Goal: Communication & Community: Ask a question

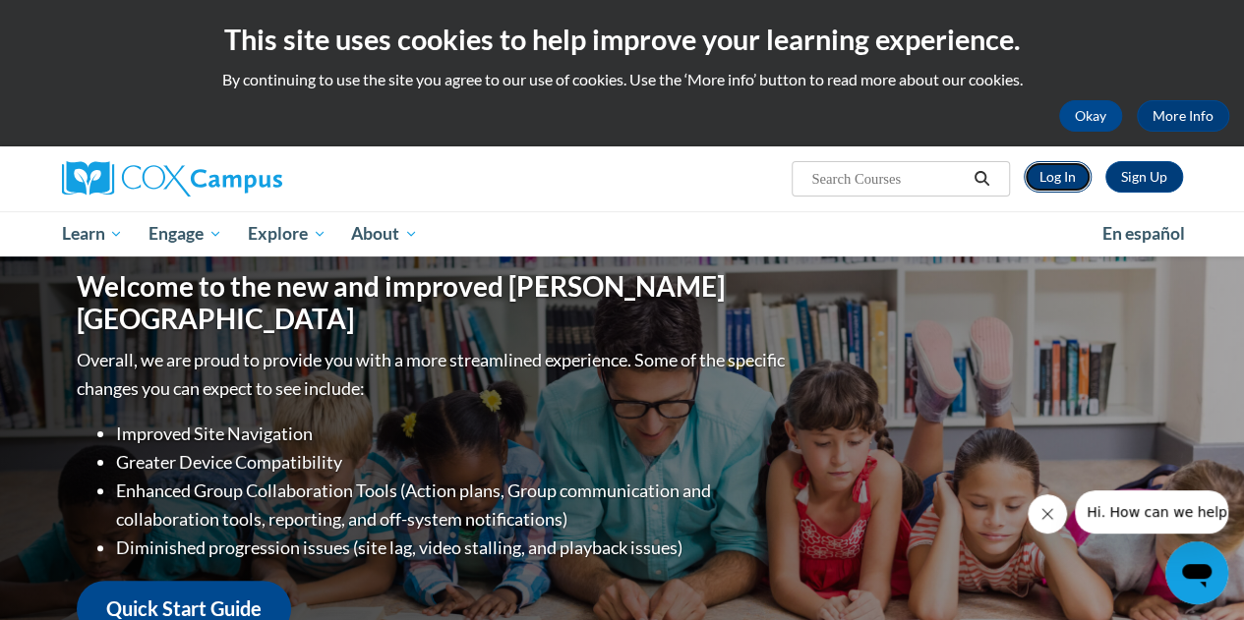
click at [1060, 182] on link "Log In" at bounding box center [1057, 176] width 68 height 31
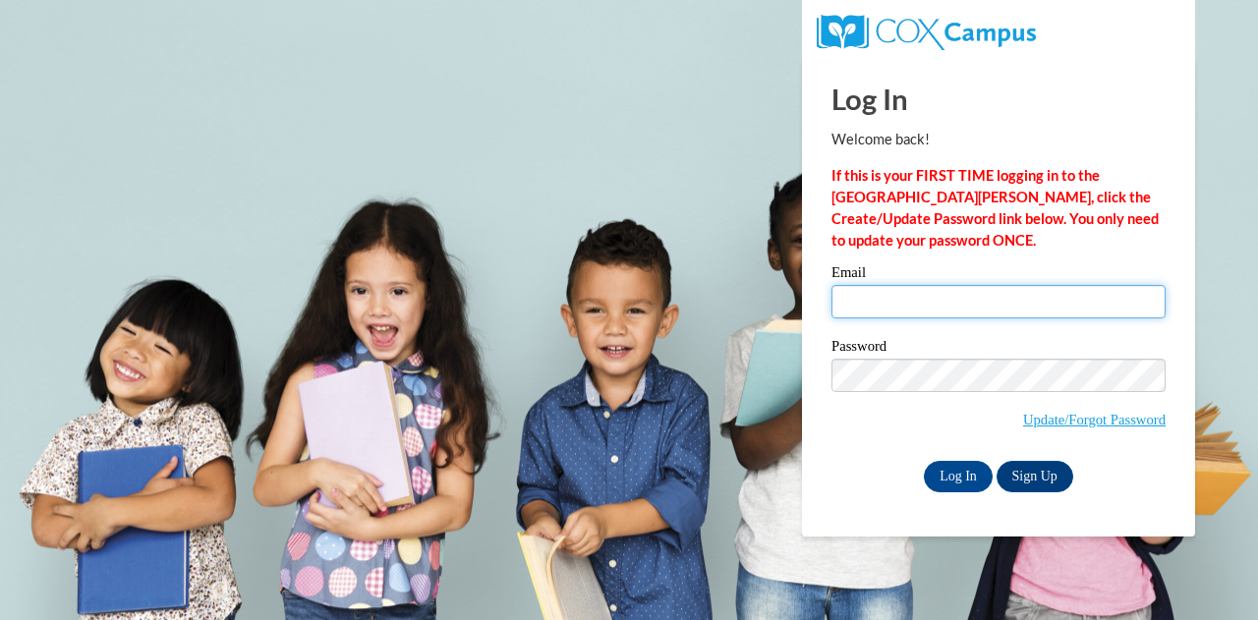
click at [931, 304] on input "Email" at bounding box center [999, 301] width 334 height 33
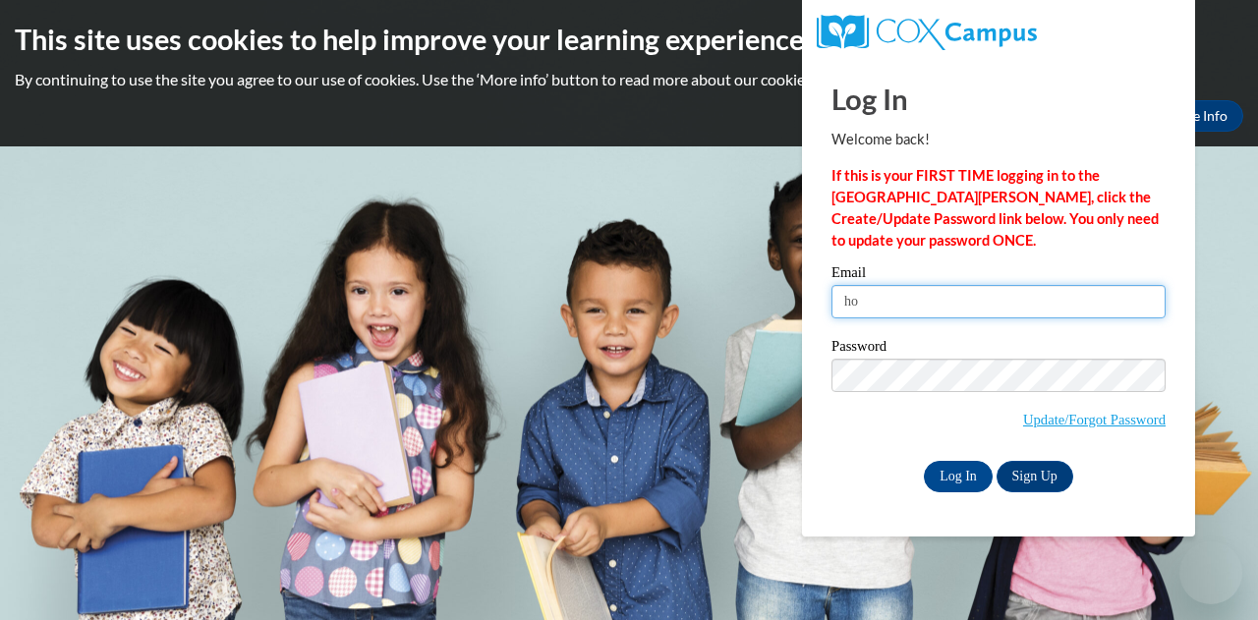
type input "h"
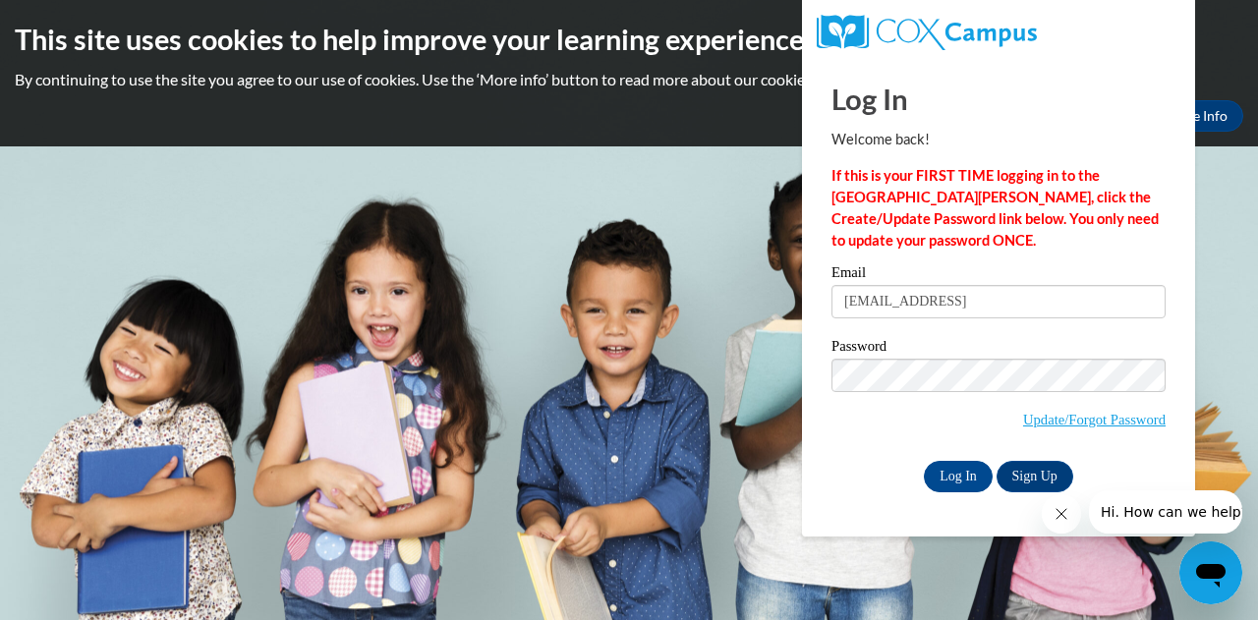
type input "[EMAIL_ADDRESS][DOMAIN_NAME]"
click at [962, 477] on input "Log In" at bounding box center [958, 476] width 69 height 31
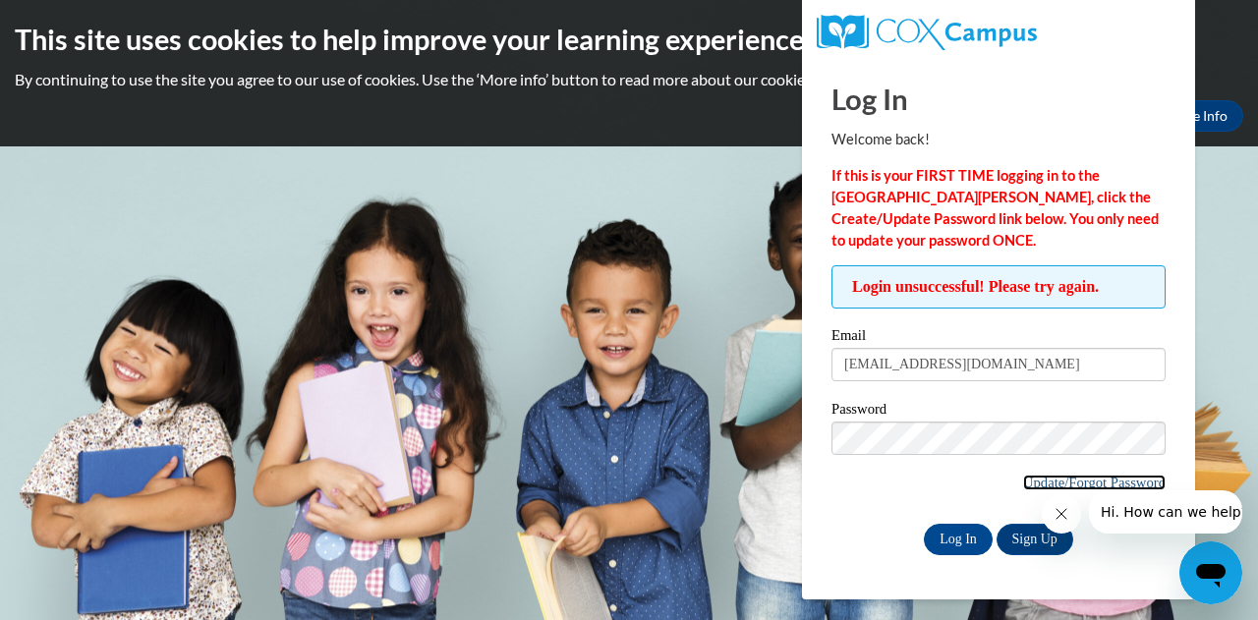
click at [1032, 488] on link "Update/Forgot Password" at bounding box center [1094, 483] width 143 height 16
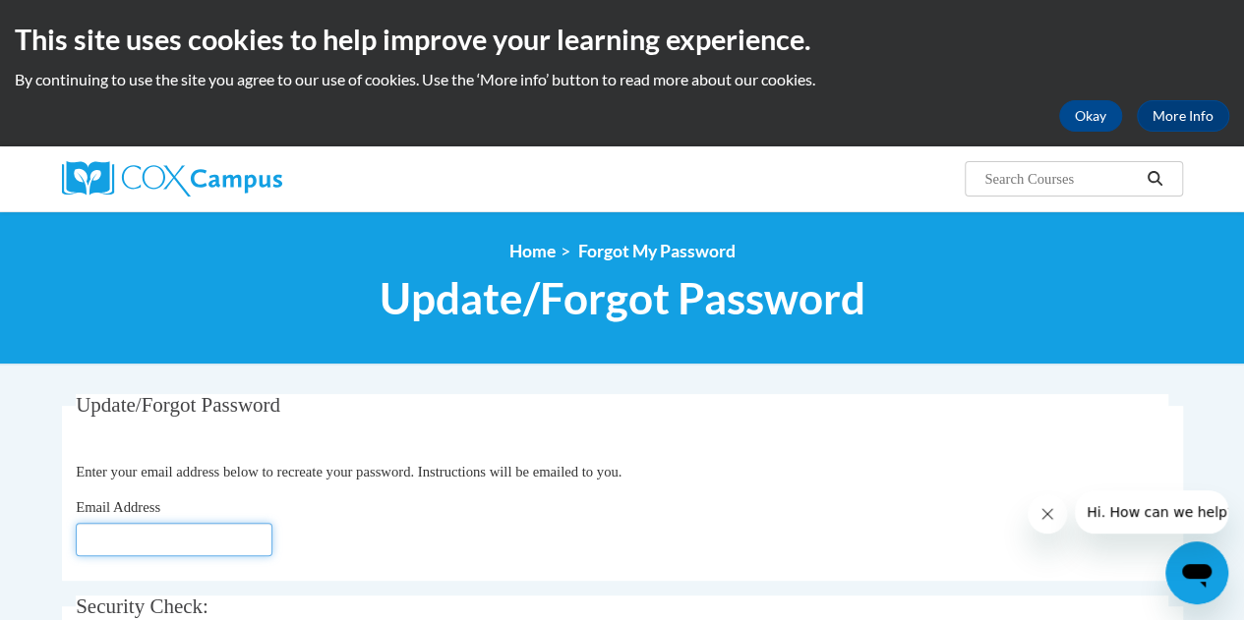
click at [96, 548] on input "Email Address" at bounding box center [174, 539] width 197 height 33
type input "[EMAIL_ADDRESS][DOMAIN_NAME]"
click at [351, 539] on div "Email Address hperez@pentacc.org" at bounding box center [622, 526] width 1092 height 60
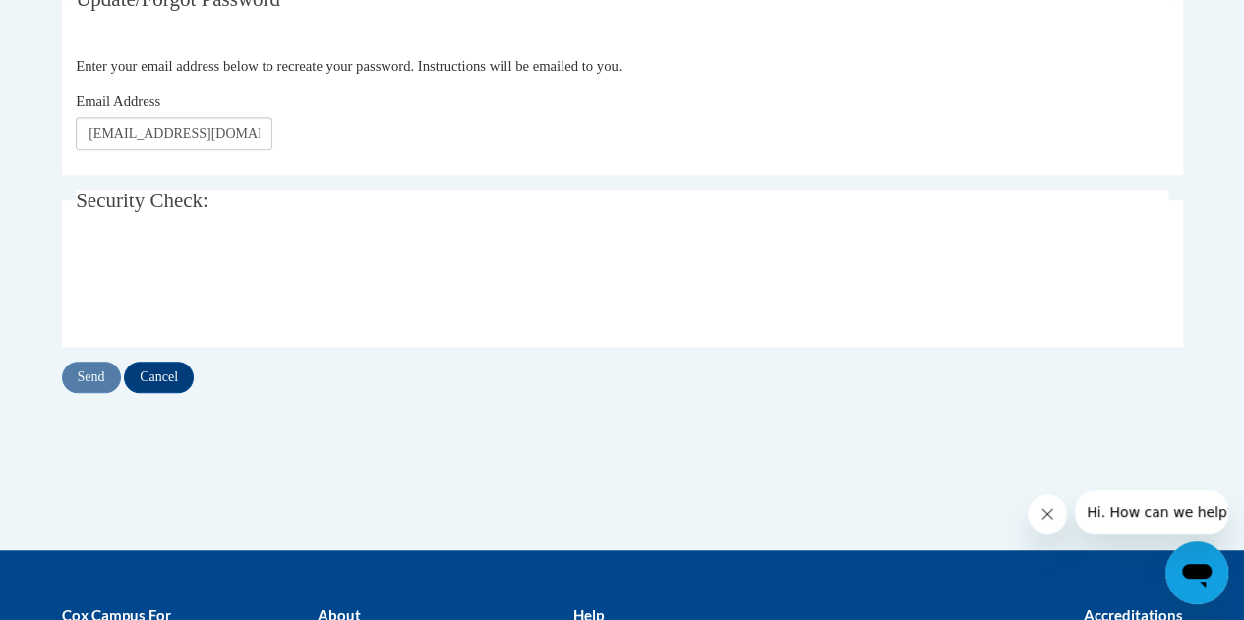
scroll to position [433, 0]
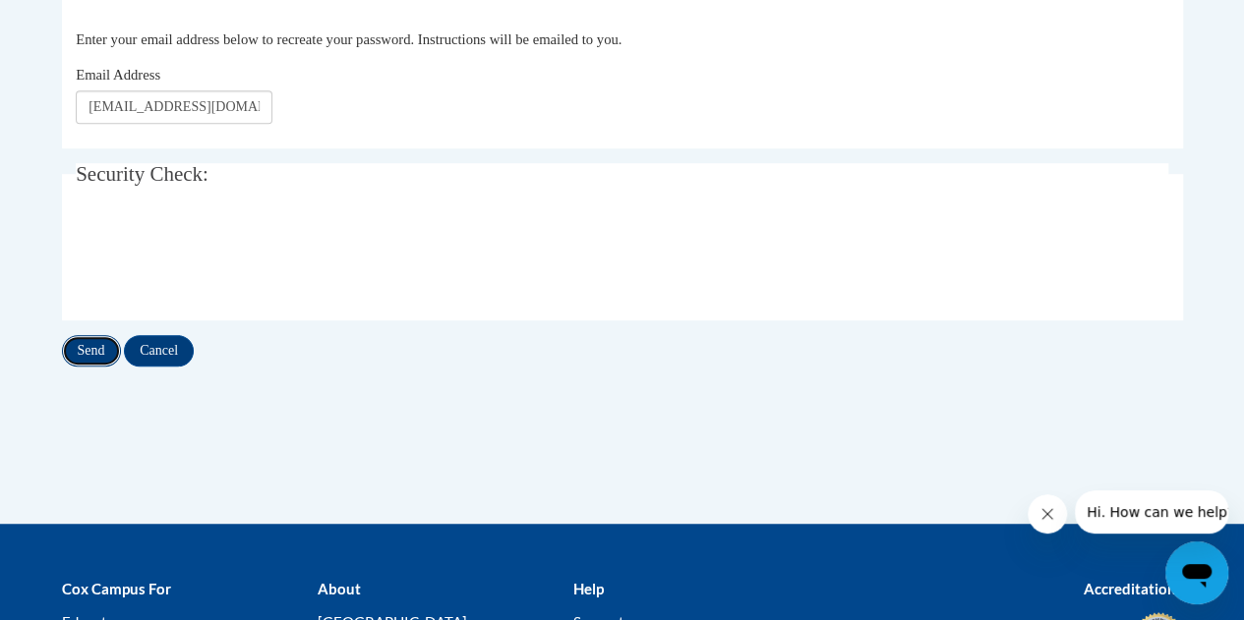
click at [86, 347] on input "Send" at bounding box center [91, 350] width 59 height 31
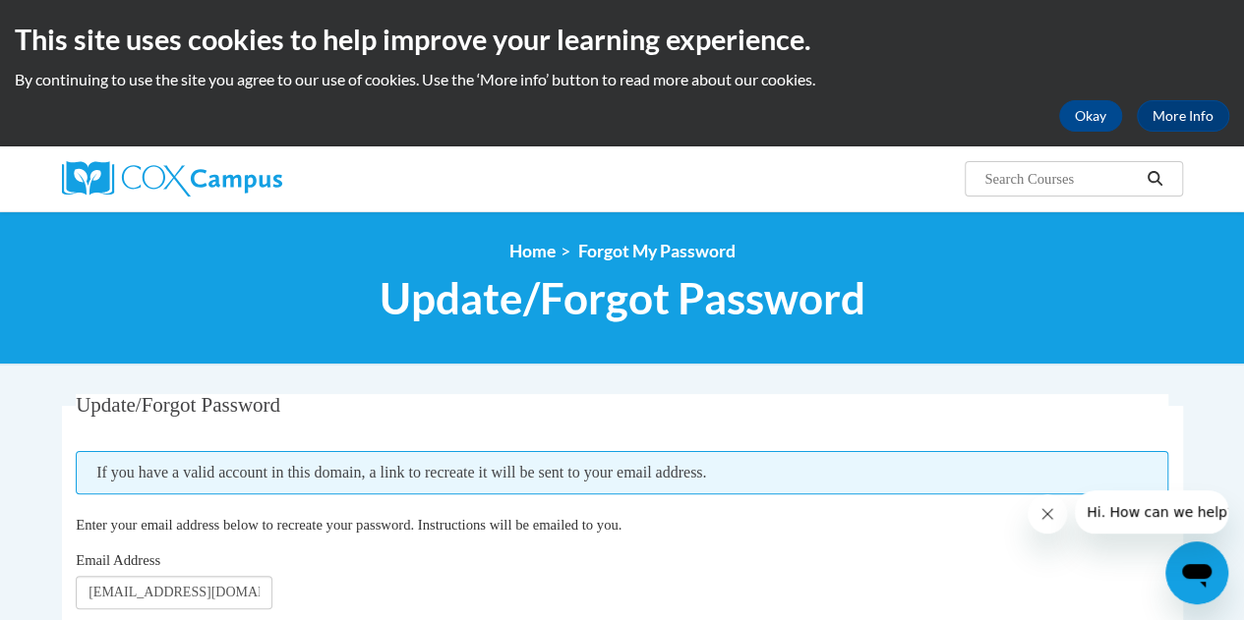
click at [541, 486] on span "If you have a valid account in this domain, a link to recreate it will be sent …" at bounding box center [622, 472] width 1092 height 43
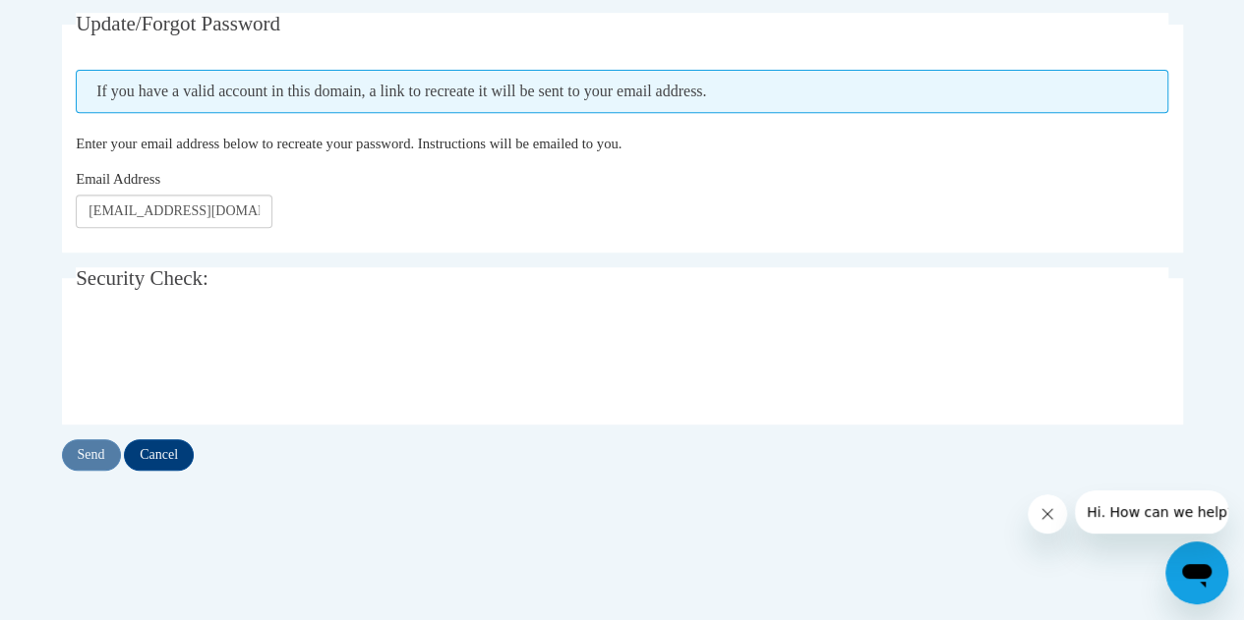
scroll to position [393, 0]
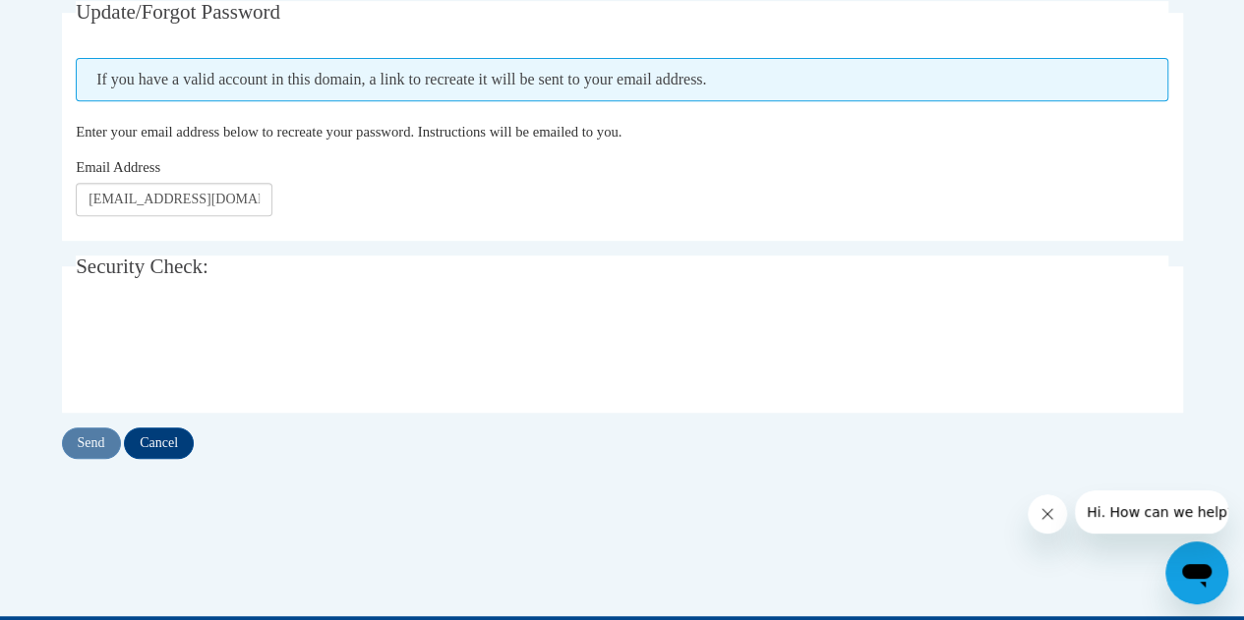
click at [350, 276] on fieldset "Security Check: Enter the security code + =" at bounding box center [622, 334] width 1121 height 157
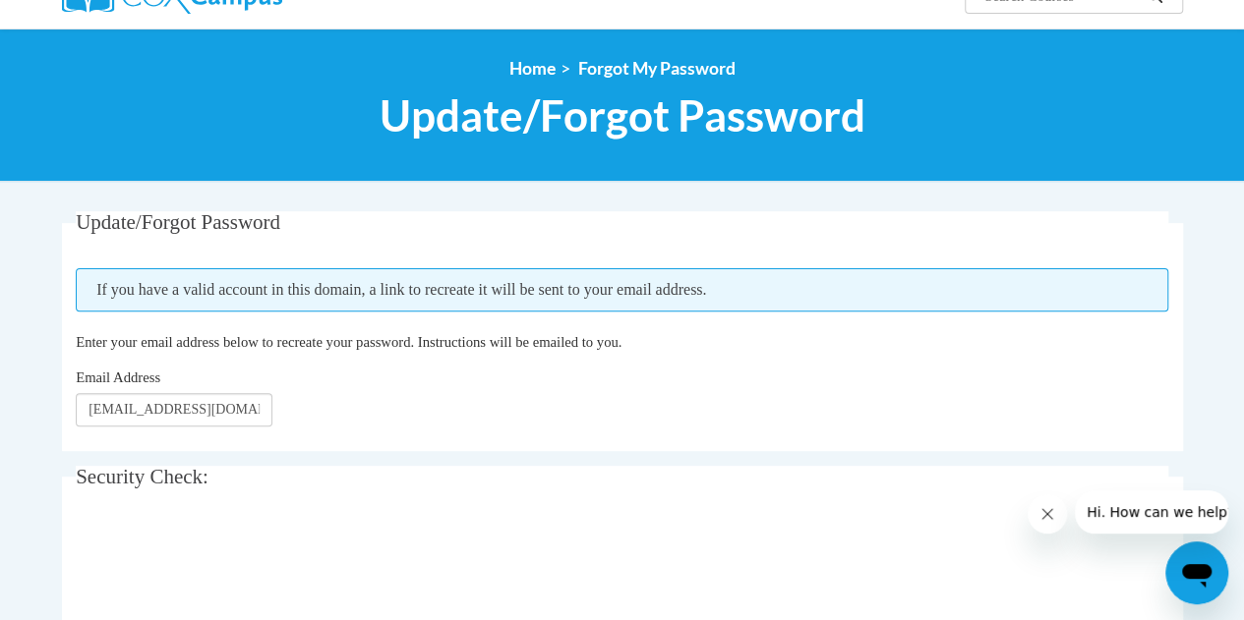
scroll to position [157, 0]
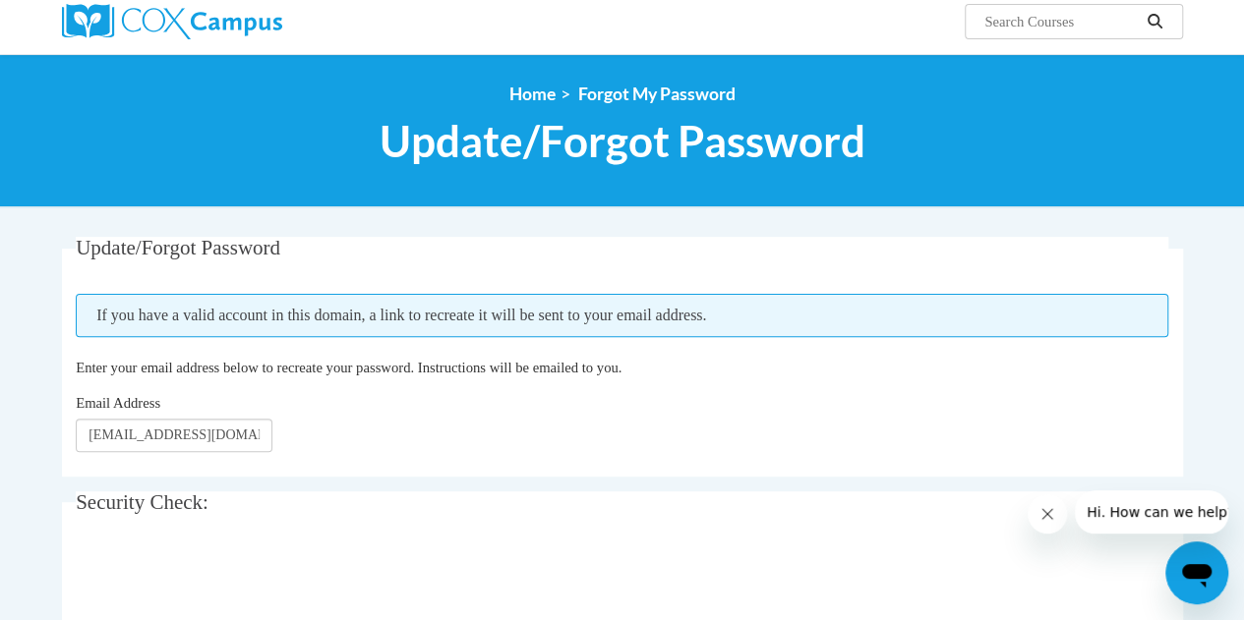
drag, startPoint x: 264, startPoint y: 43, endPoint x: 249, endPoint y: 21, distance: 27.5
click at [249, 21] on div at bounding box center [238, 21] width 383 height 65
click at [249, 21] on img at bounding box center [172, 21] width 220 height 35
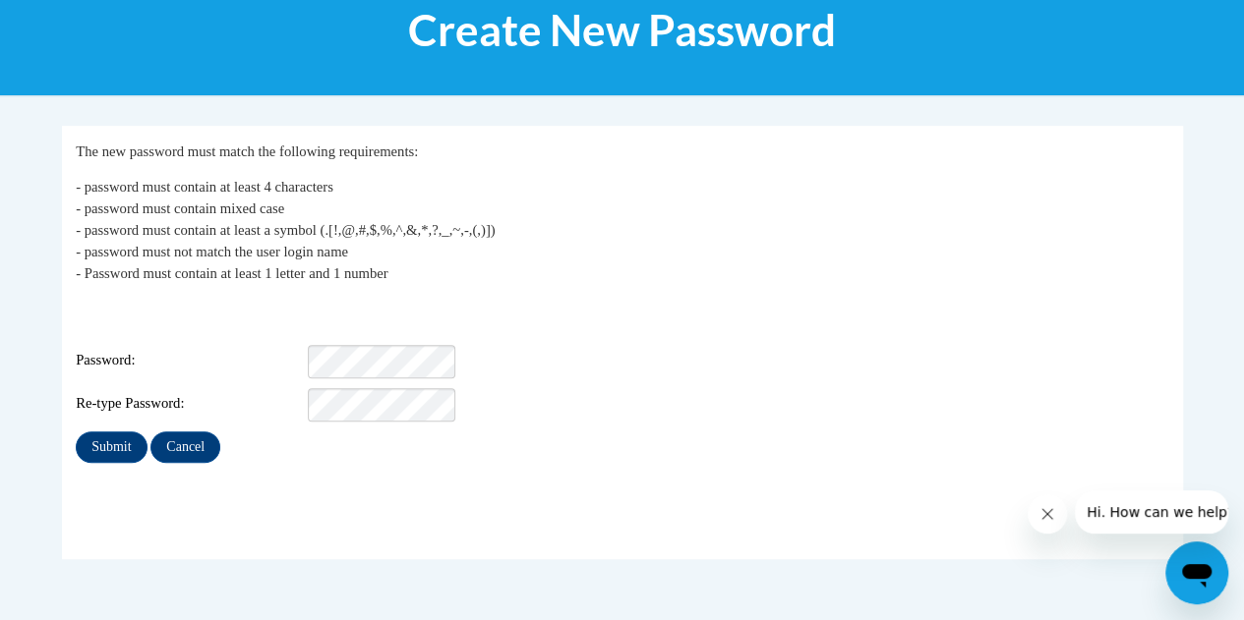
scroll to position [354, 0]
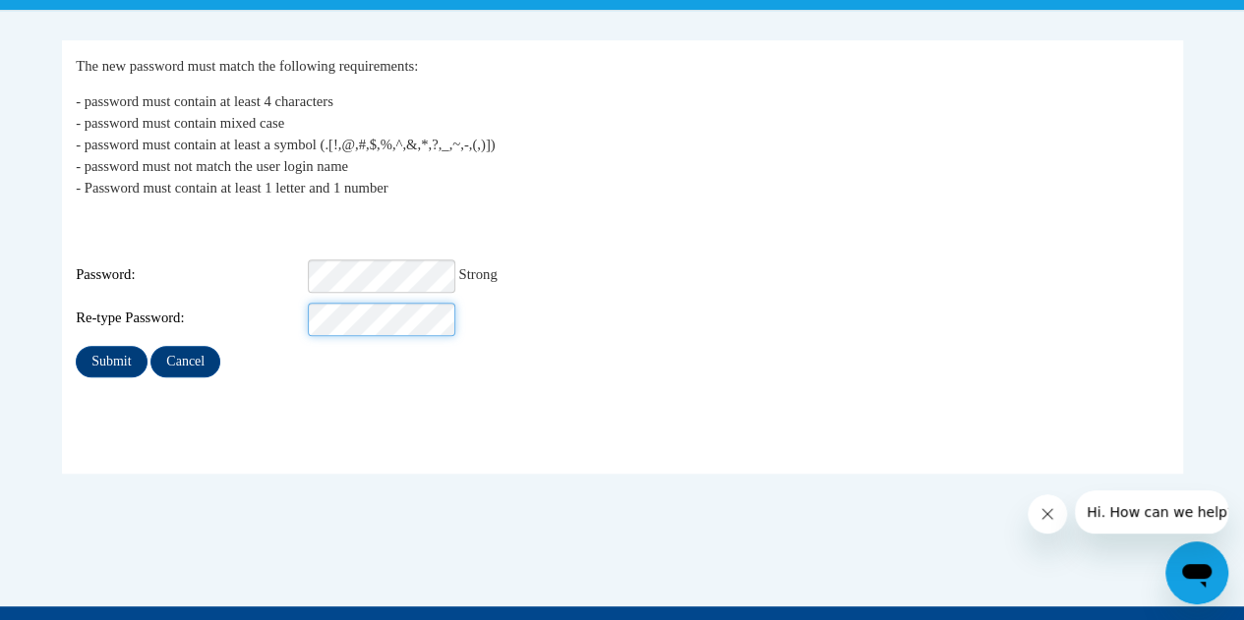
click at [76, 346] on input "Submit" at bounding box center [111, 361] width 71 height 31
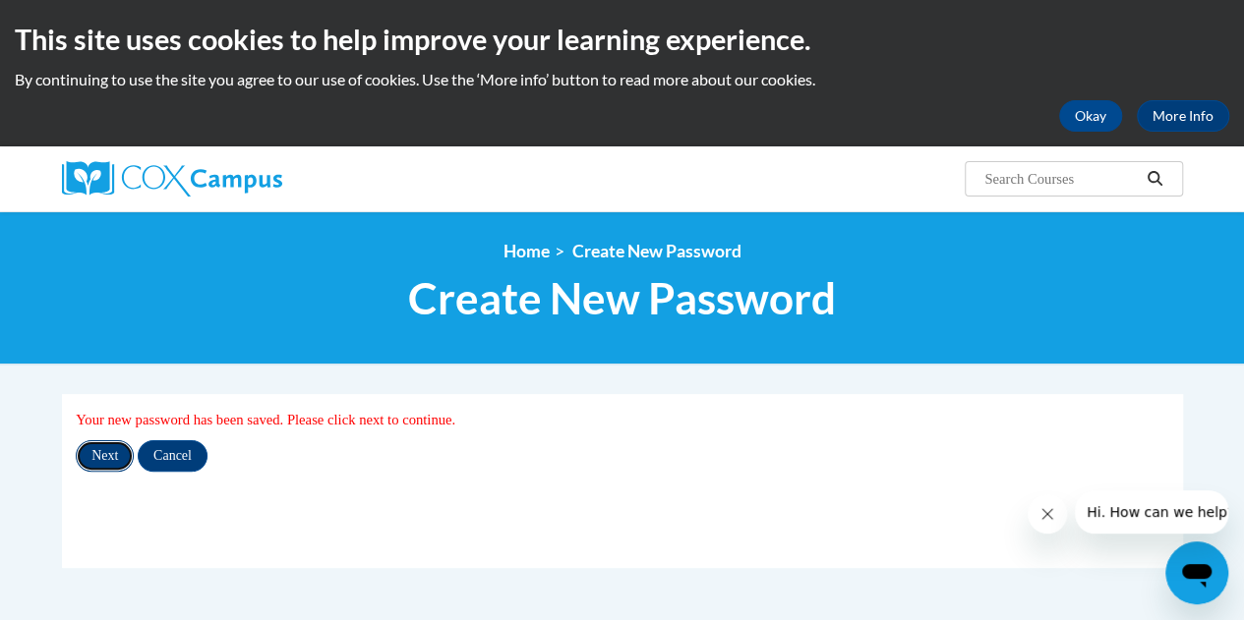
click at [108, 469] on input "Next" at bounding box center [105, 455] width 58 height 31
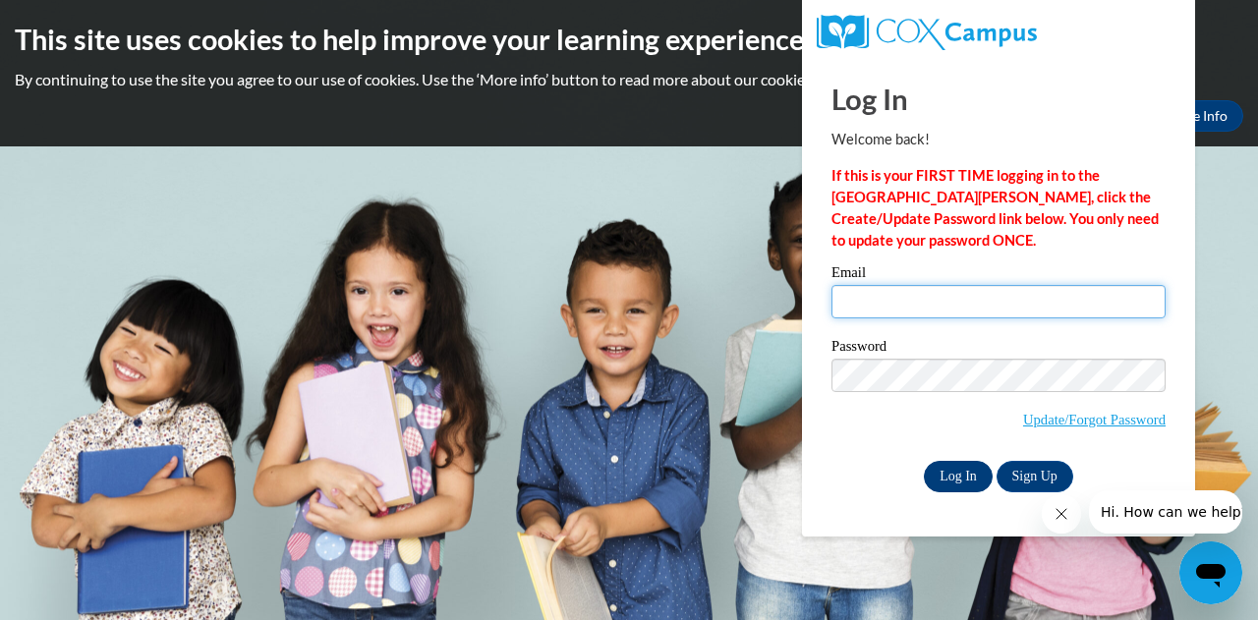
type input "[EMAIL_ADDRESS][DOMAIN_NAME]"
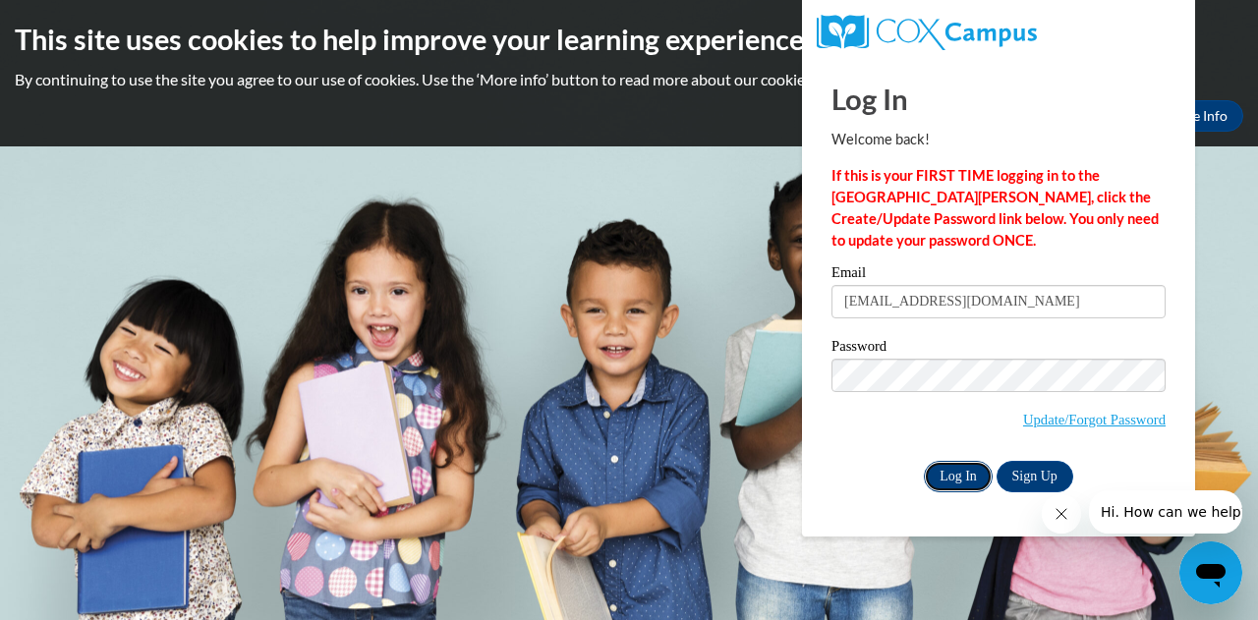
click at [964, 478] on input "Log In" at bounding box center [958, 476] width 69 height 31
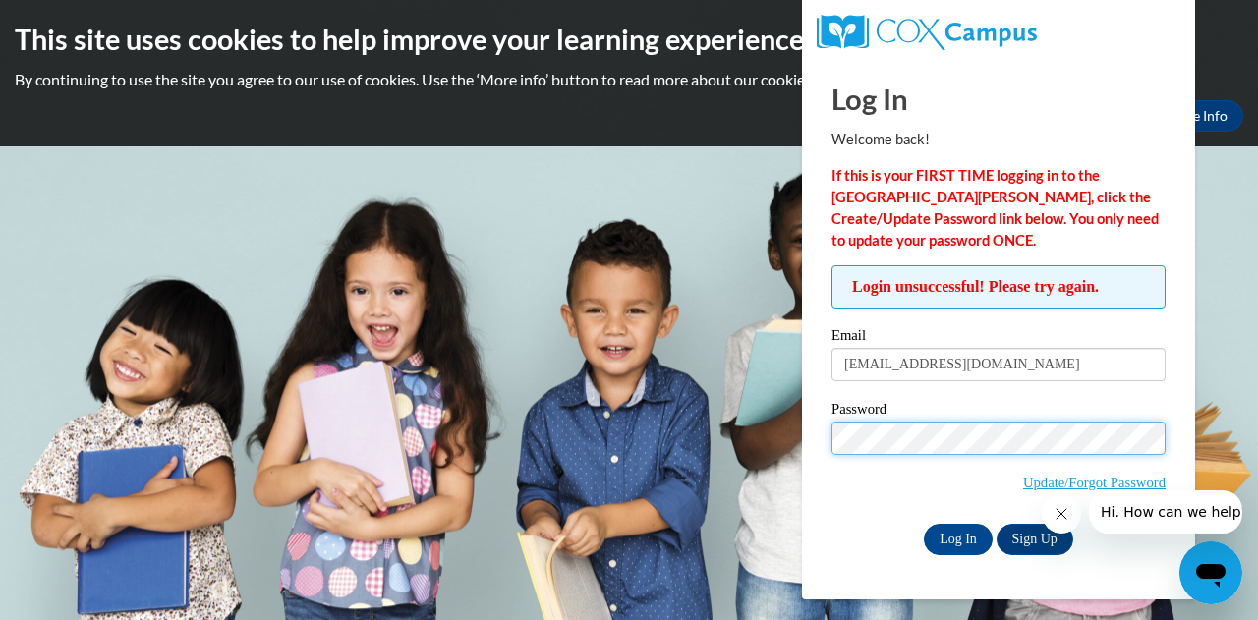
click at [924, 524] on input "Log In" at bounding box center [958, 539] width 69 height 31
click at [907, 461] on span "Update/Forgot Password" at bounding box center [999, 463] width 334 height 82
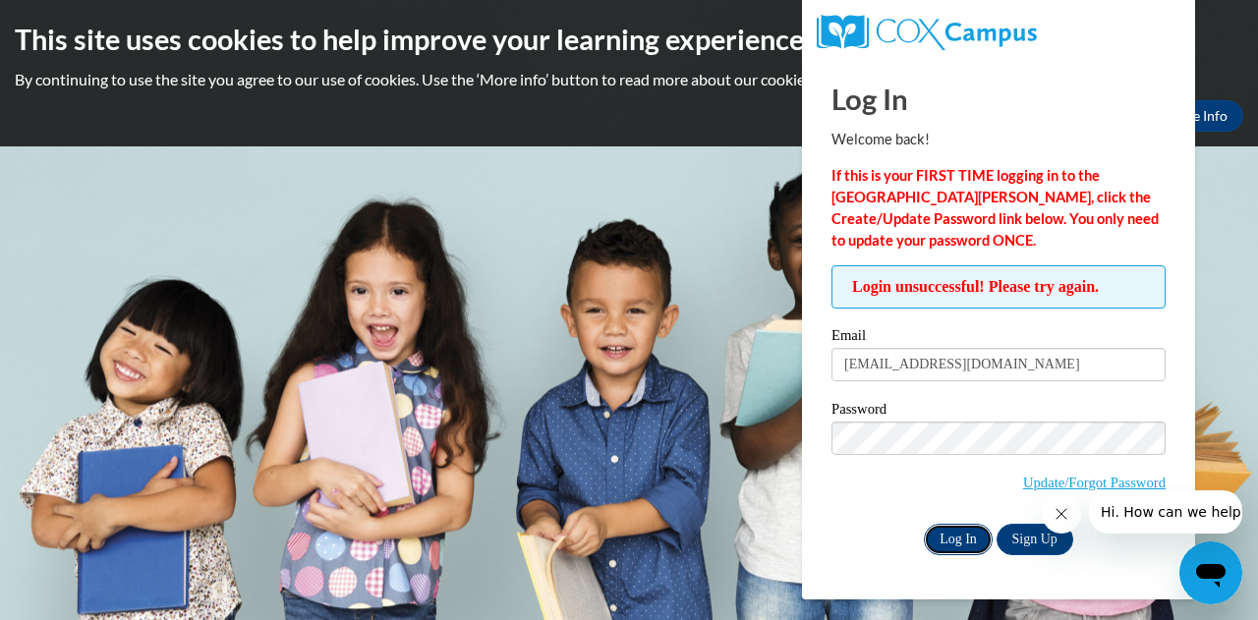
click at [967, 535] on input "Log In" at bounding box center [958, 539] width 69 height 31
click at [893, 492] on span "Update/Forgot Password" at bounding box center [999, 463] width 334 height 82
click at [957, 540] on input "Log In" at bounding box center [958, 539] width 69 height 31
click at [1050, 510] on button "Close message from company" at bounding box center [1060, 514] width 39 height 39
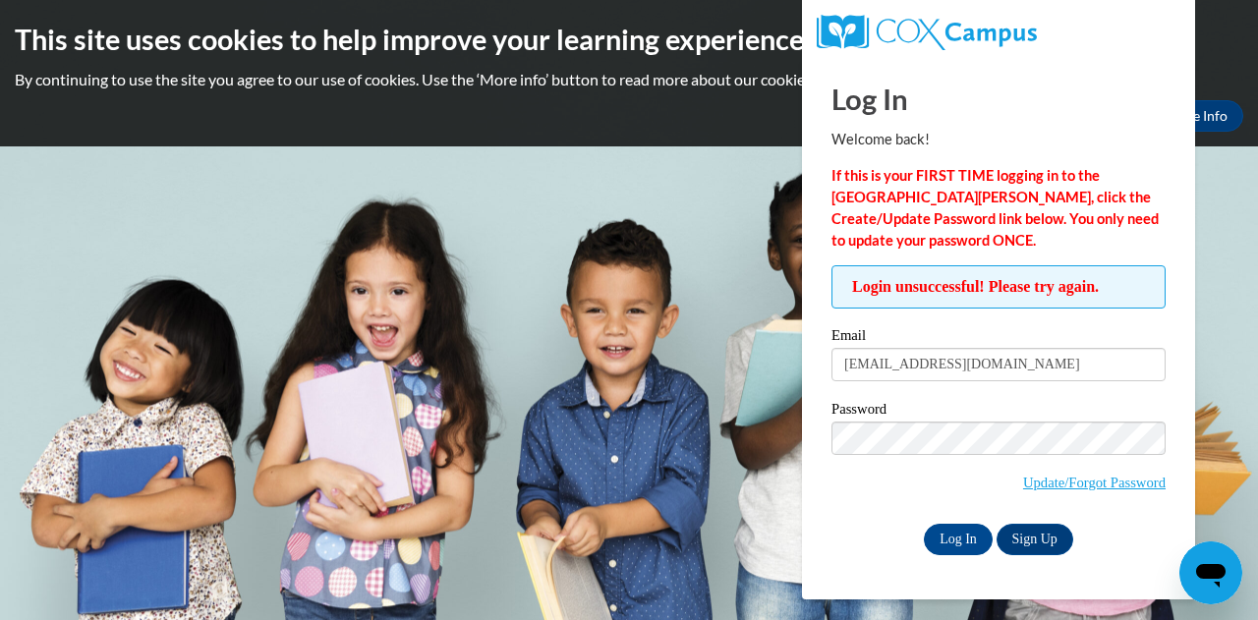
click at [1257, 126] on div "This site uses cookies to help improve your learning experience. By continuing …" at bounding box center [629, 73] width 1258 height 146
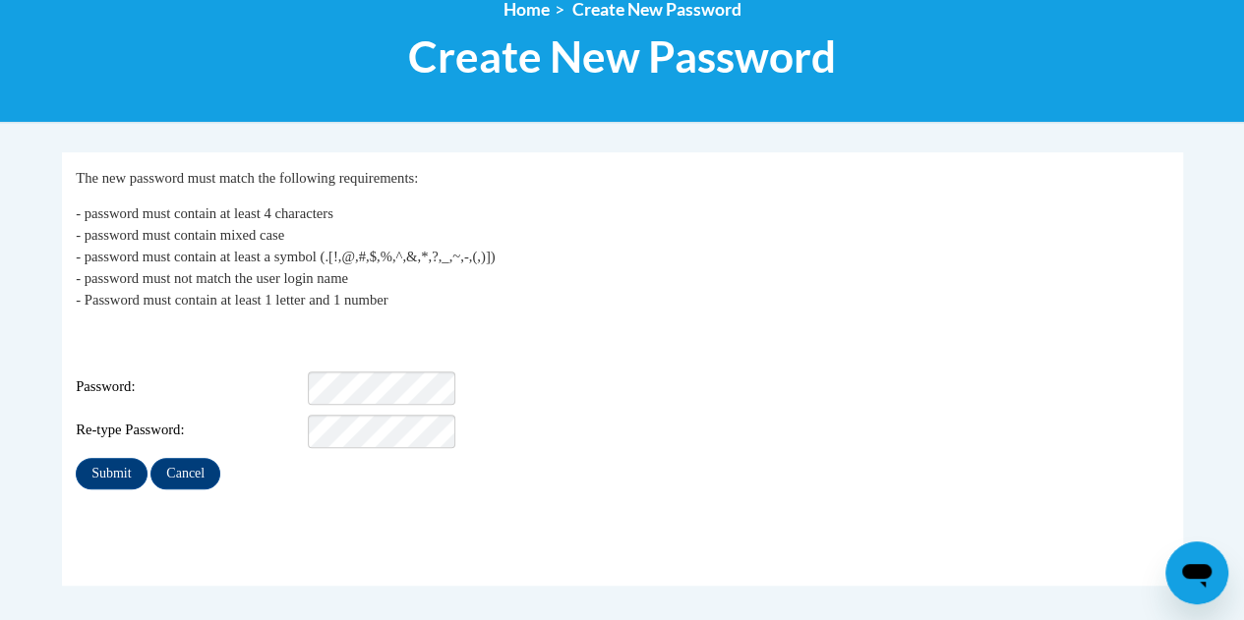
scroll to position [303, 0]
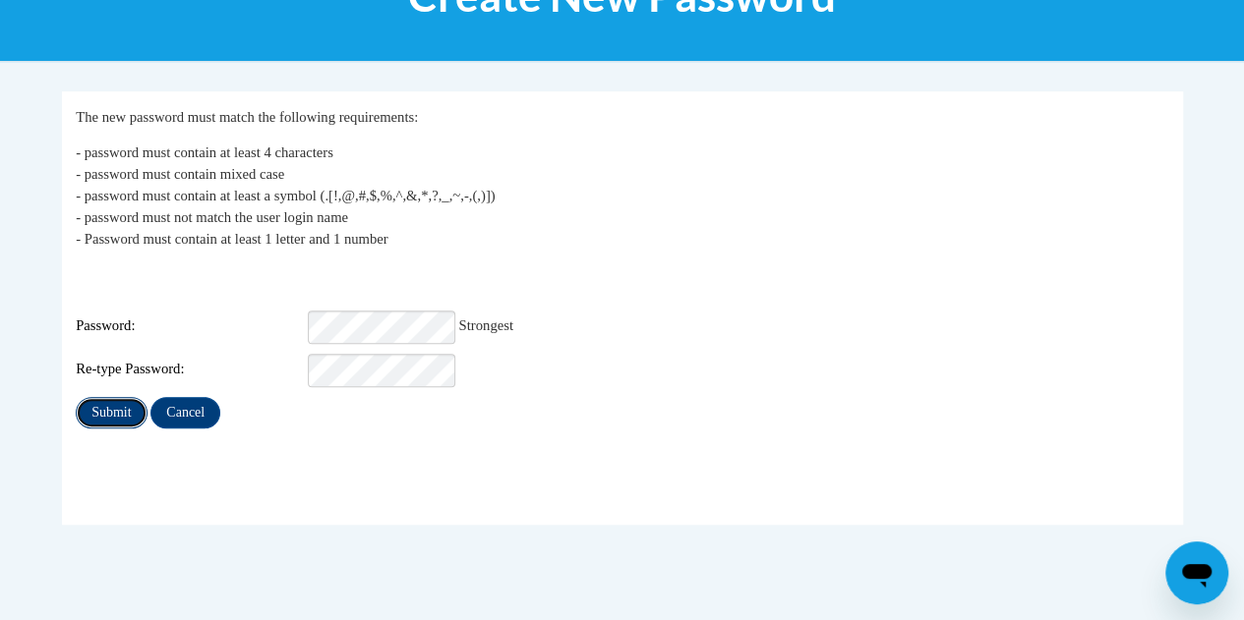
click at [108, 405] on input "Submit" at bounding box center [111, 412] width 71 height 31
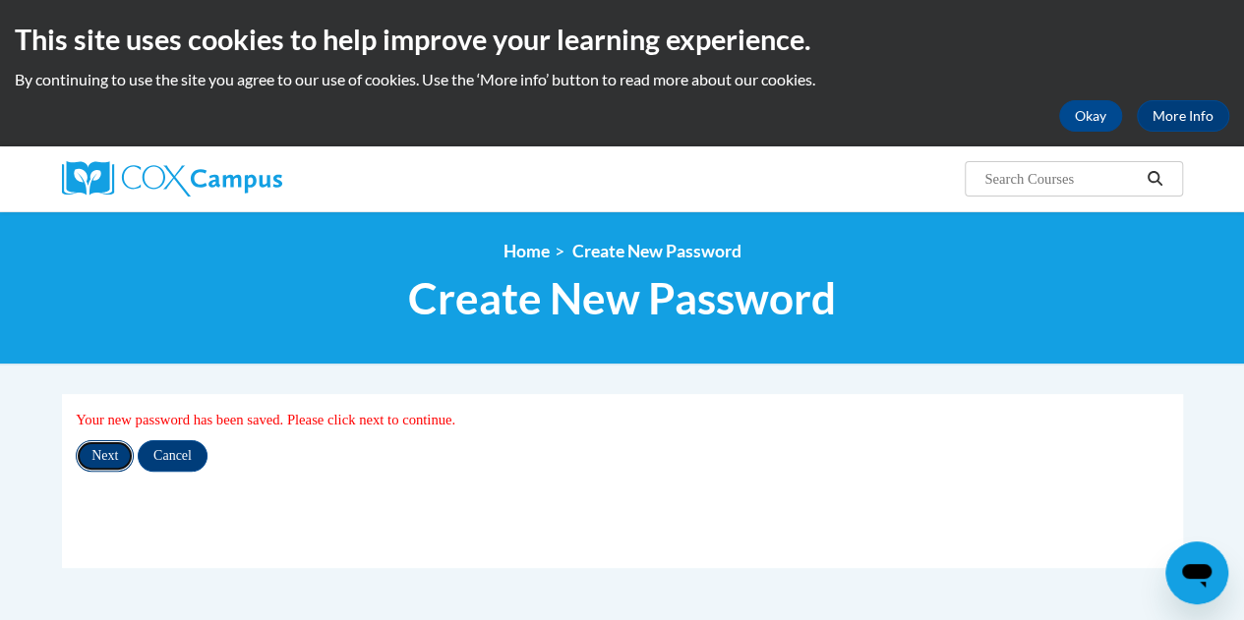
click at [110, 469] on input "Next" at bounding box center [105, 455] width 58 height 31
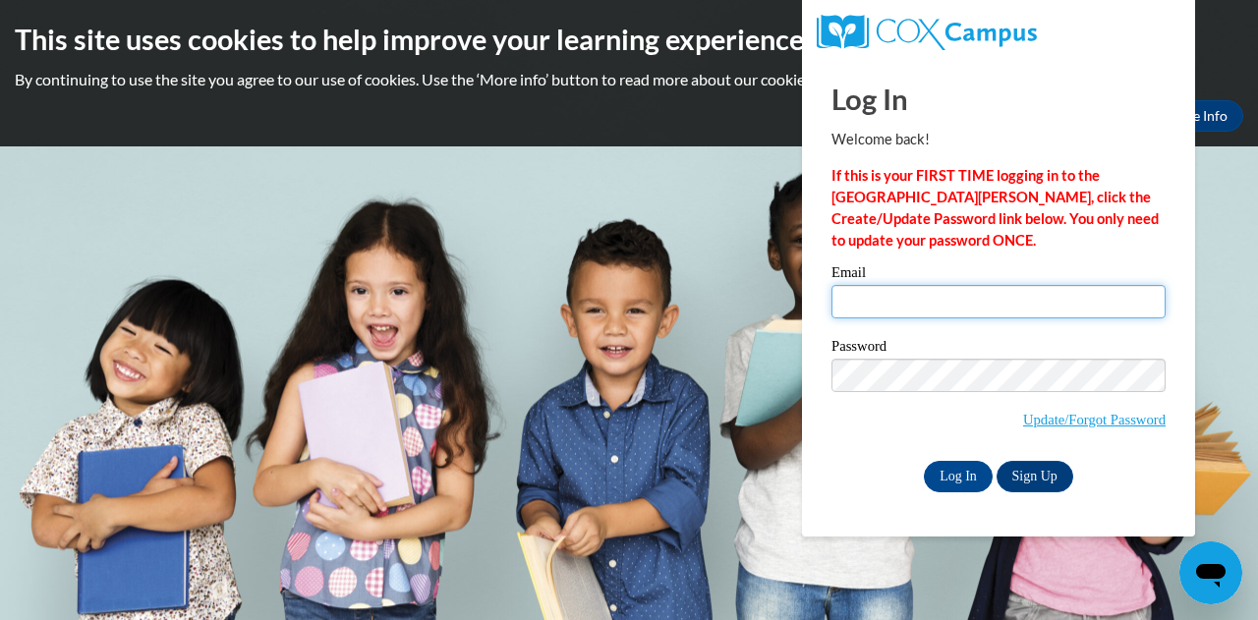
type input "[EMAIL_ADDRESS][DOMAIN_NAME]"
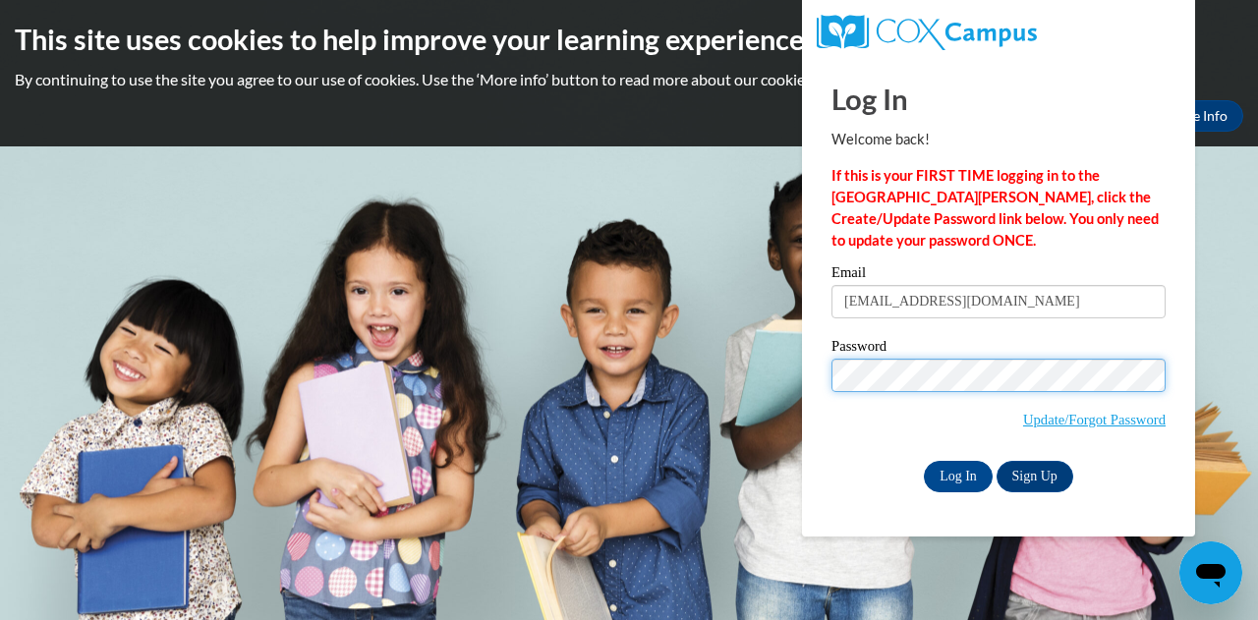
click at [924, 461] on input "Log In" at bounding box center [958, 476] width 69 height 31
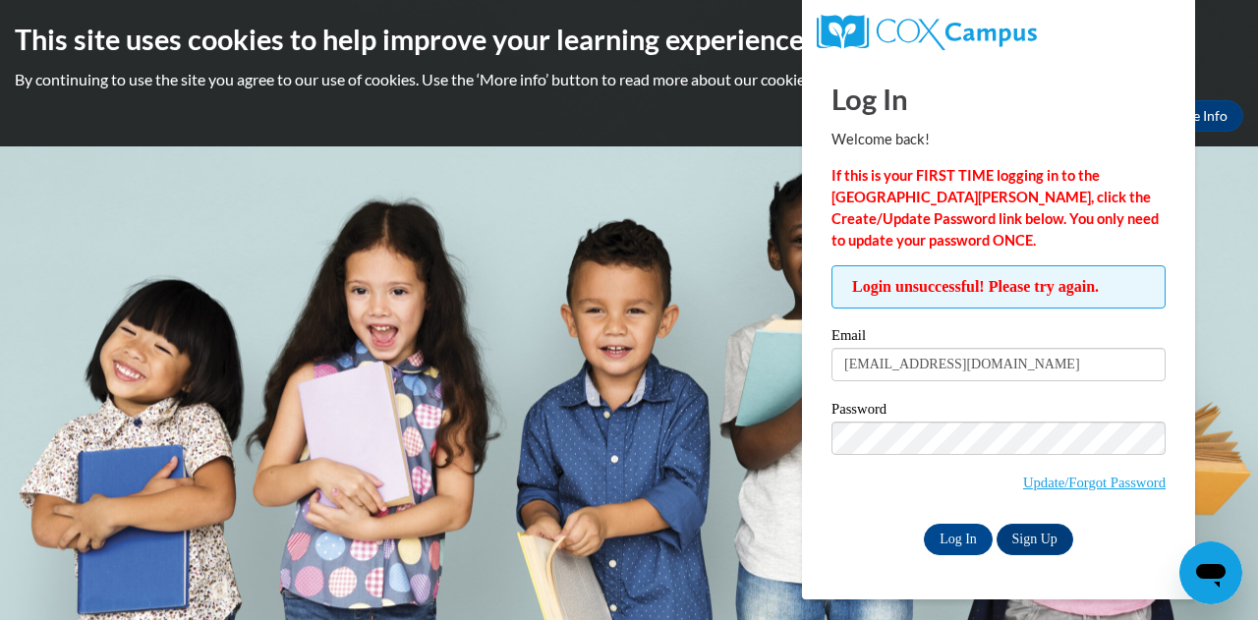
click at [464, 127] on div "Okay More Info" at bounding box center [629, 115] width 1229 height 31
click at [1213, 86] on p "By continuing to use the site you agree to our use of cookies. Use the ‘More in…" at bounding box center [629, 80] width 1229 height 22
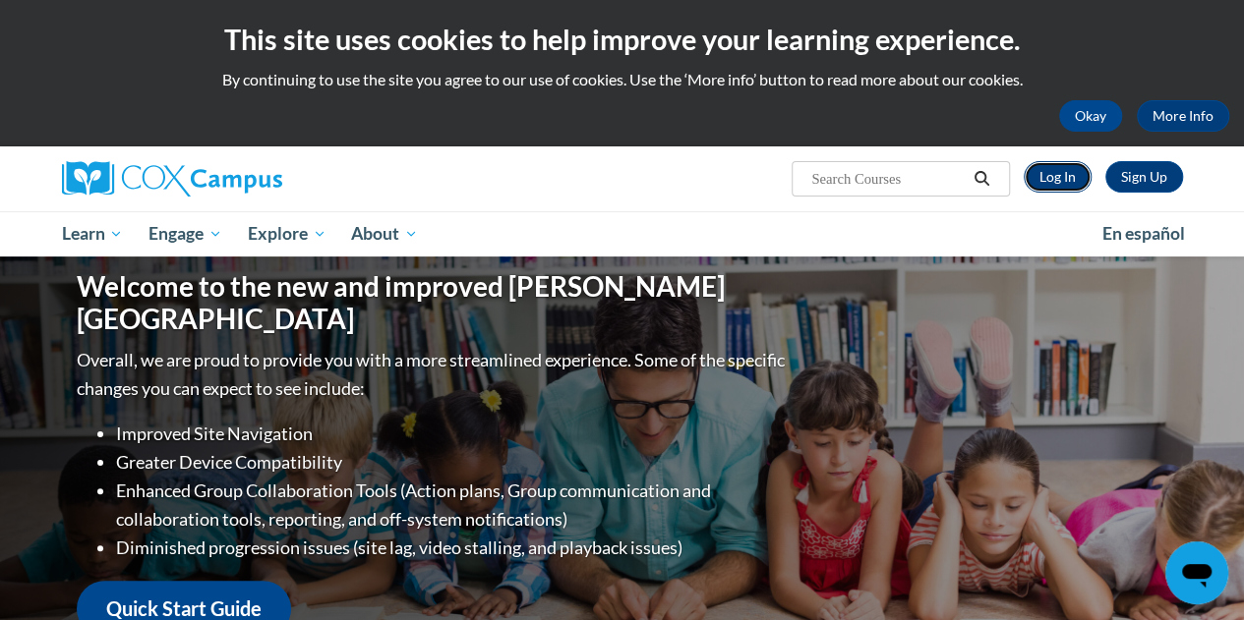
click at [1052, 176] on link "Log In" at bounding box center [1057, 176] width 68 height 31
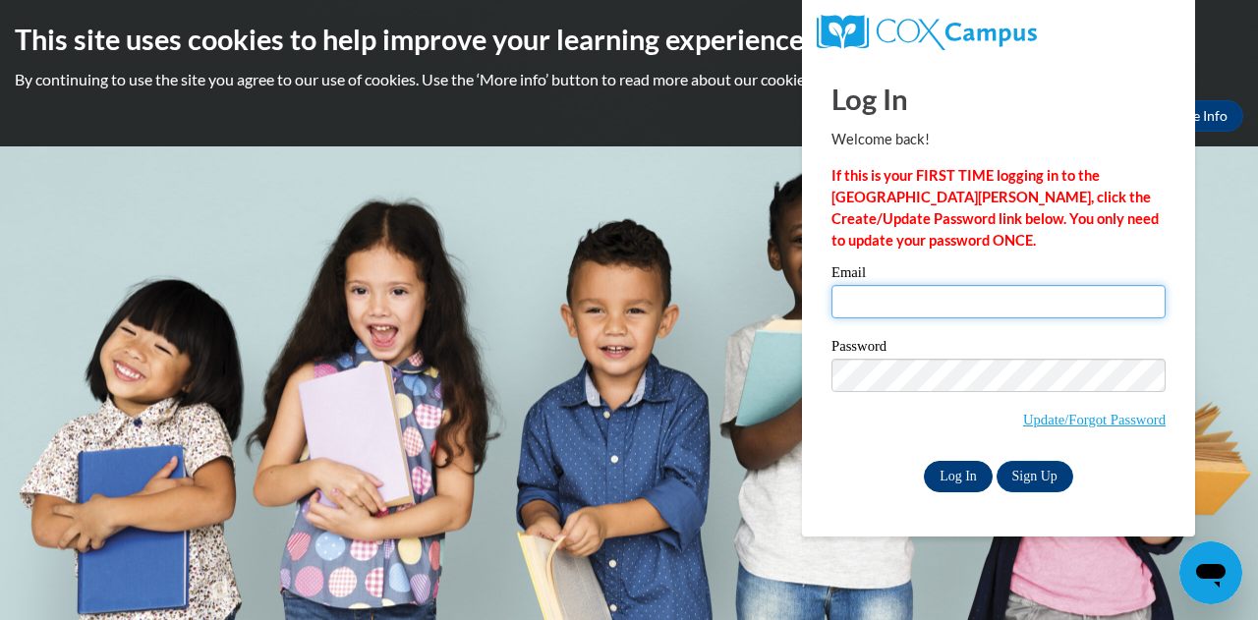
type input "[EMAIL_ADDRESS][DOMAIN_NAME]"
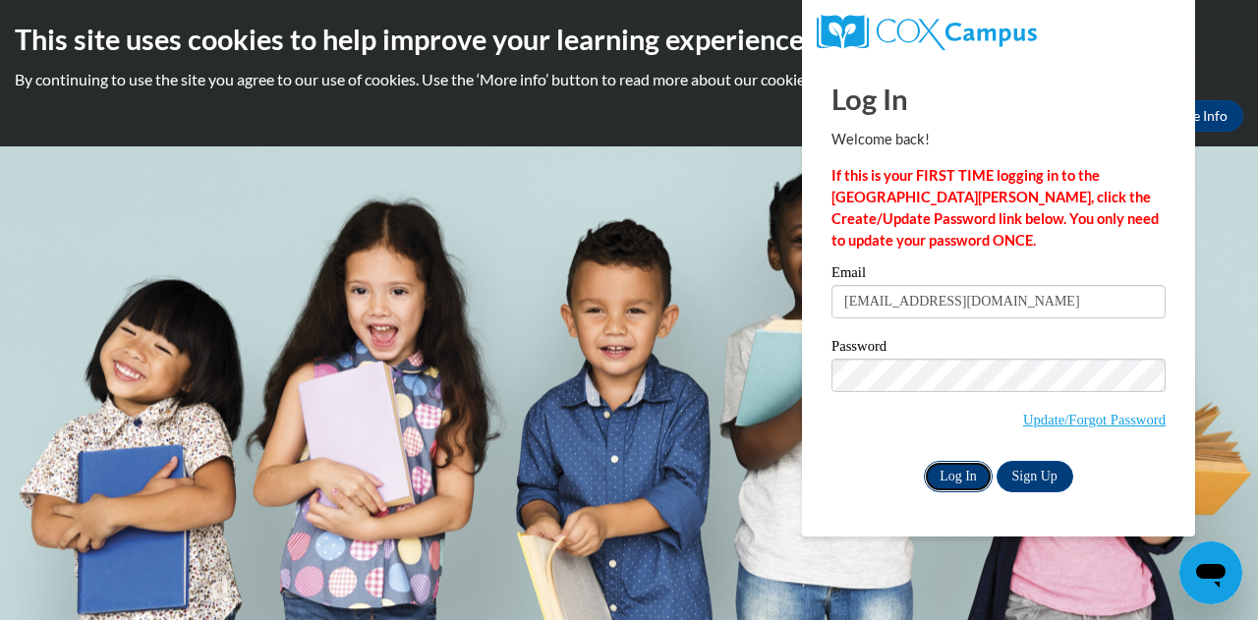
click at [946, 475] on input "Log In" at bounding box center [958, 476] width 69 height 31
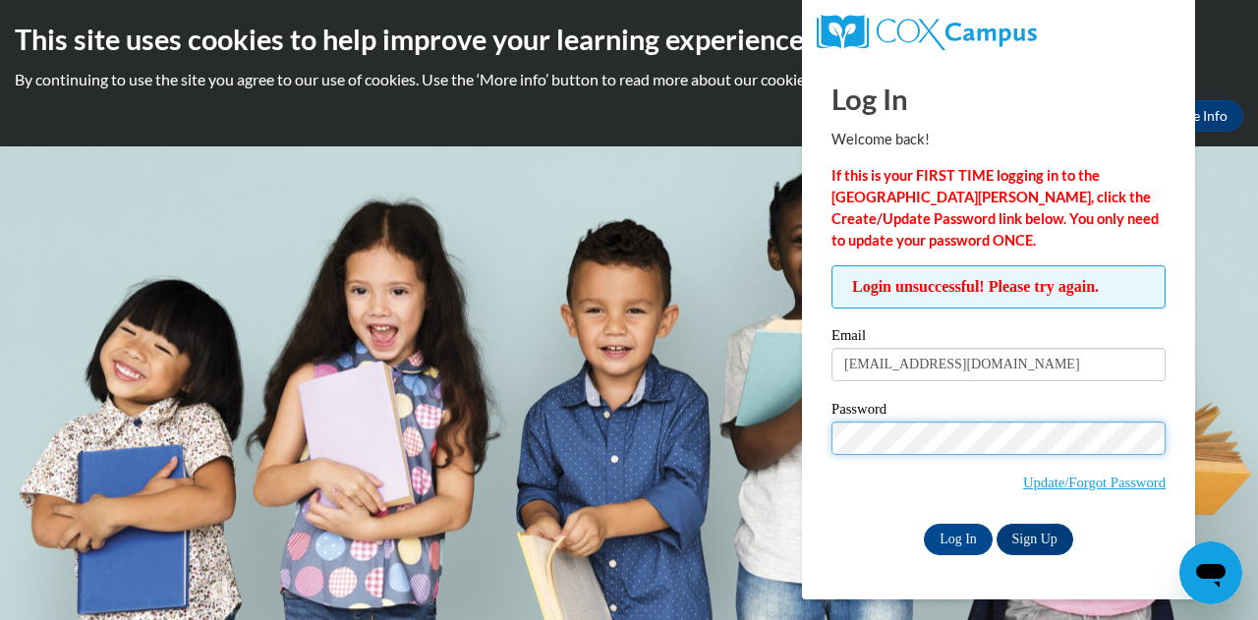
click at [924, 524] on input "Log In" at bounding box center [958, 539] width 69 height 31
click at [1256, 97] on div "This site uses cookies to help improve your learning experience. By continuing …" at bounding box center [629, 73] width 1258 height 146
click at [612, 243] on body "This site uses cookies to help improve your learning experience. By continuing …" at bounding box center [629, 310] width 1258 height 620
click at [741, 126] on div "Okay More Info" at bounding box center [629, 115] width 1229 height 31
click at [1257, 313] on body "This site uses cookies to help improve your learning experience. By continuing …" at bounding box center [629, 310] width 1258 height 620
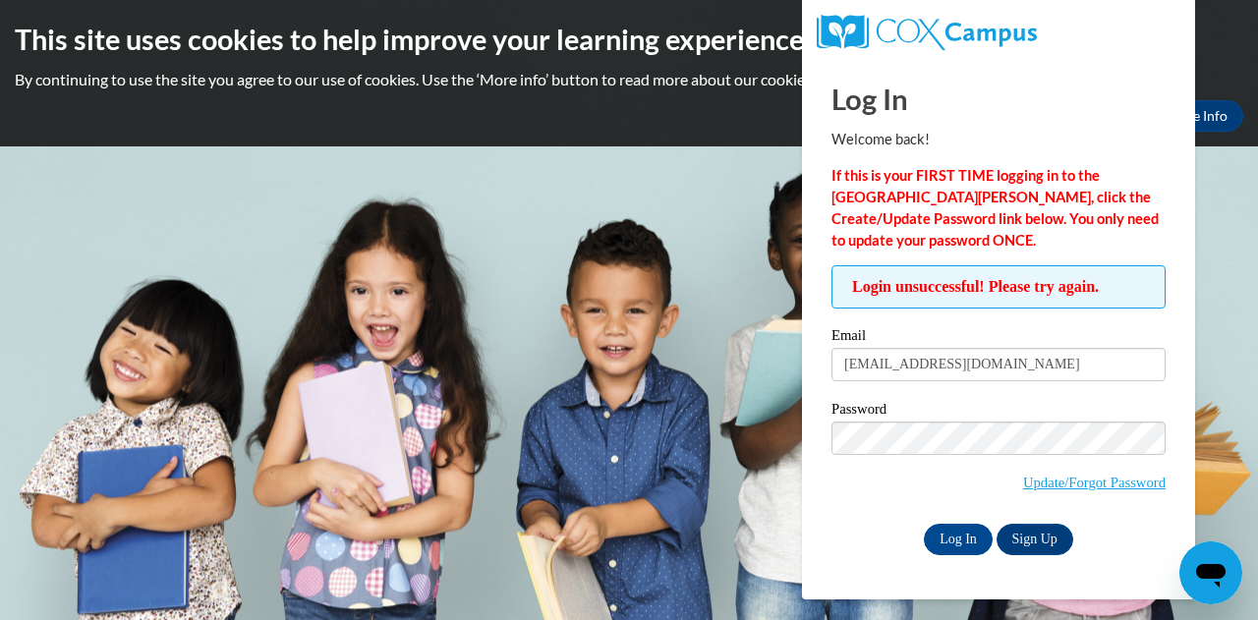
click at [617, 102] on div "Okay More Info" at bounding box center [629, 115] width 1229 height 31
click at [91, 47] on h2 "This site uses cookies to help improve your learning experience." at bounding box center [629, 39] width 1229 height 39
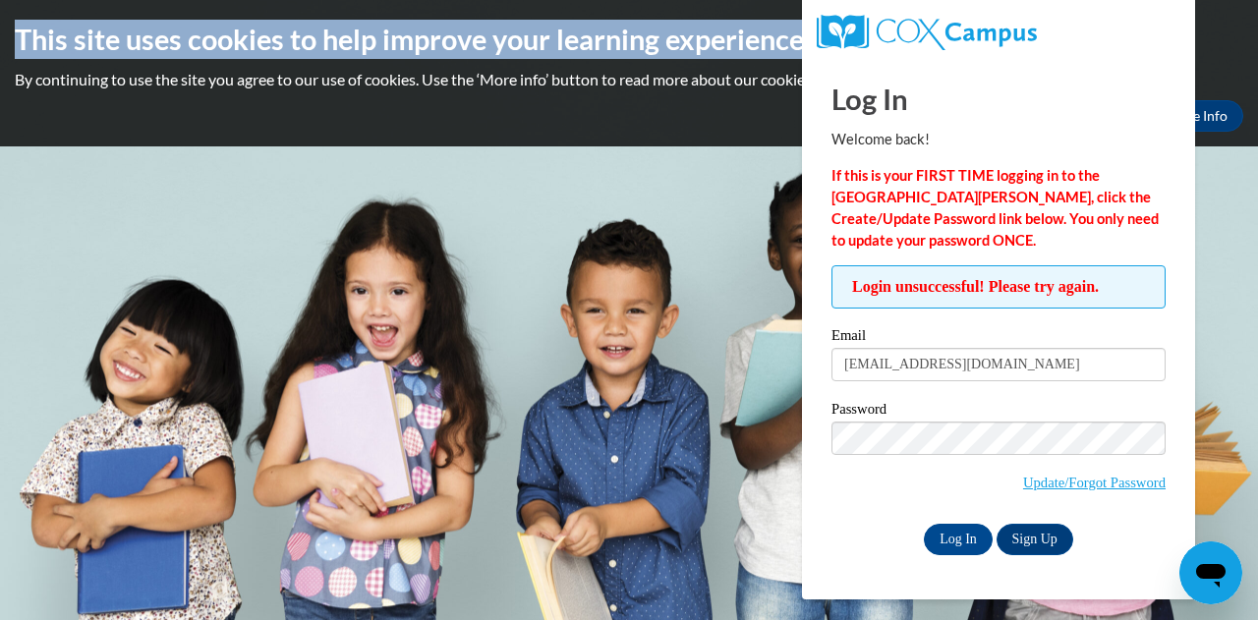
click at [91, 47] on h2 "This site uses cookies to help improve your learning experience." at bounding box center [629, 39] width 1229 height 39
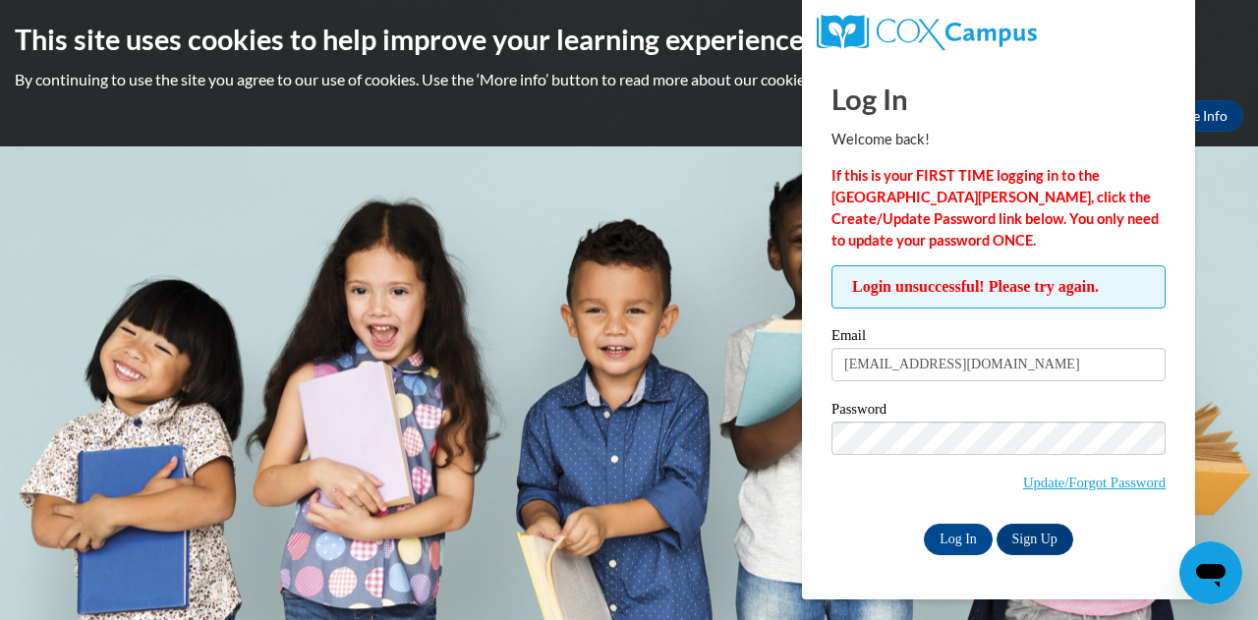
click at [981, 186] on p "If this is your FIRST TIME logging in to the [GEOGRAPHIC_DATA][PERSON_NAME], cl…" at bounding box center [999, 208] width 334 height 87
click at [1209, 108] on link "More Info" at bounding box center [1197, 115] width 92 height 31
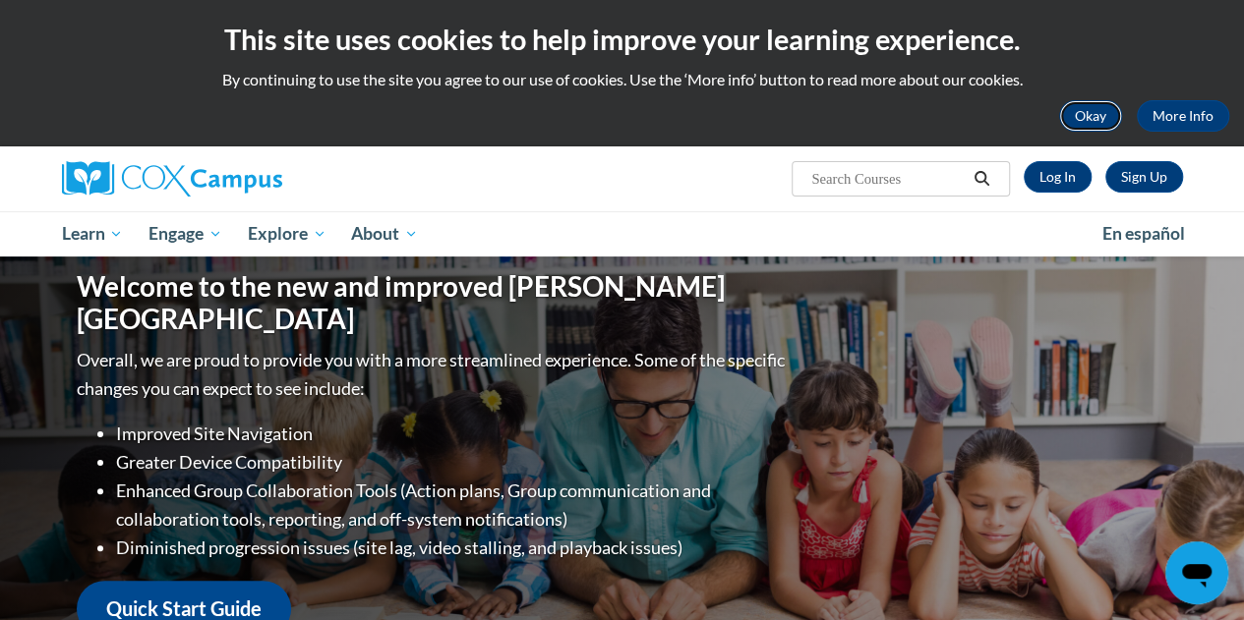
click at [1099, 122] on button "Okay" at bounding box center [1090, 115] width 63 height 31
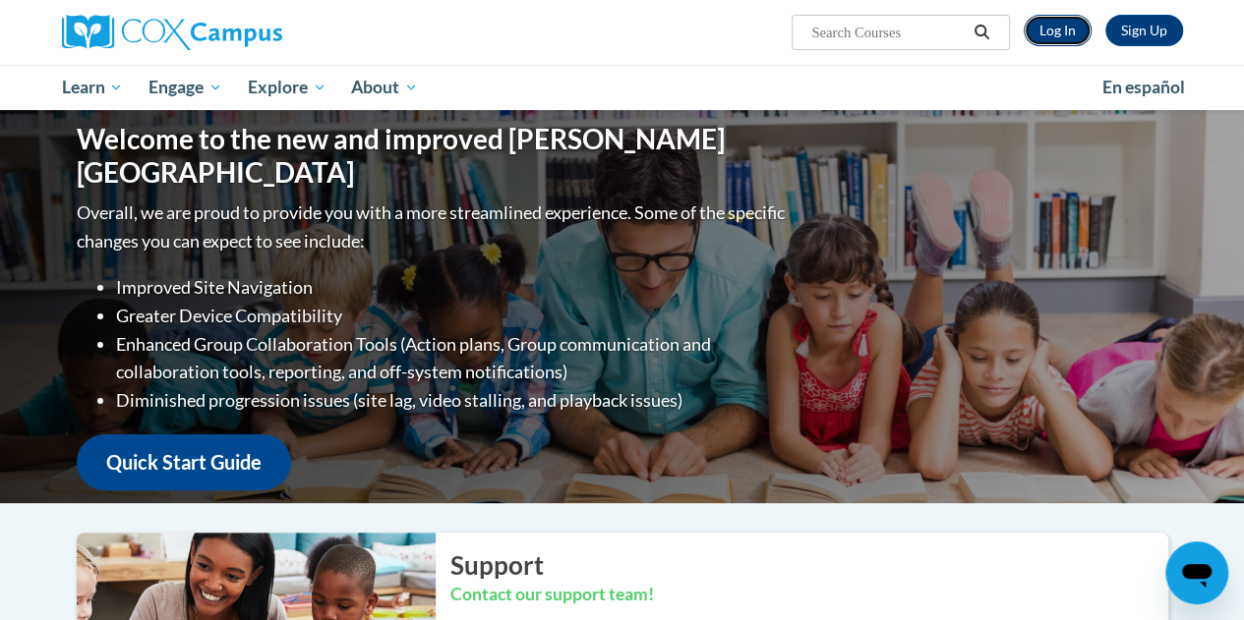
click at [1048, 18] on link "Log In" at bounding box center [1057, 30] width 68 height 31
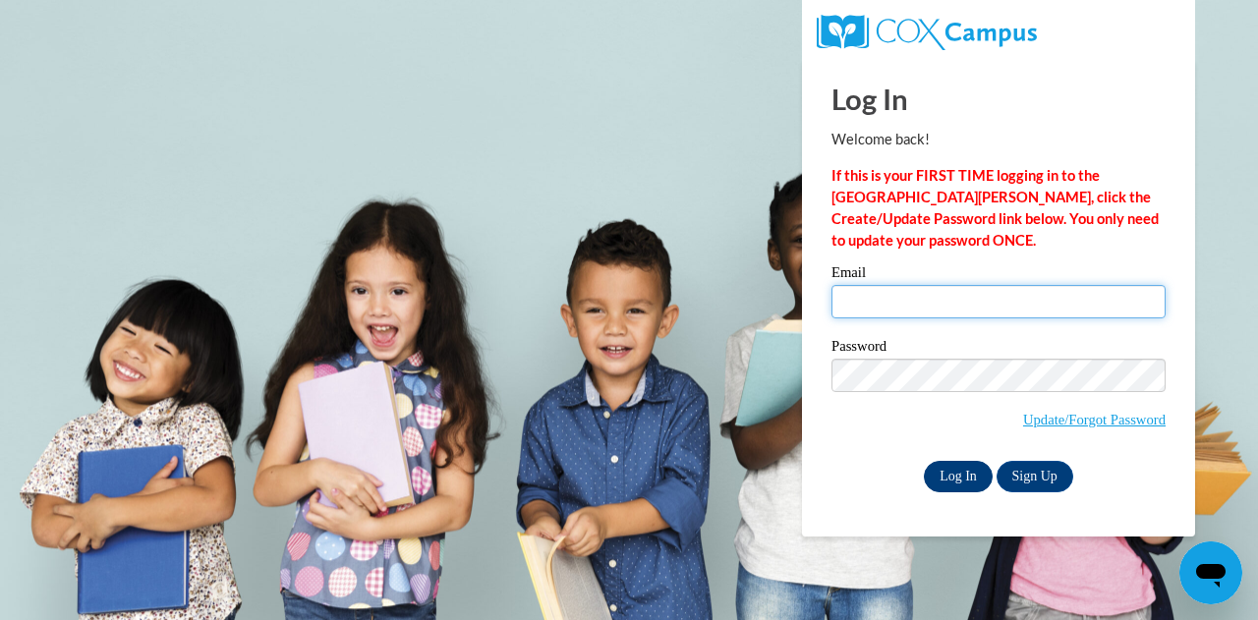
type input "[EMAIL_ADDRESS][DOMAIN_NAME]"
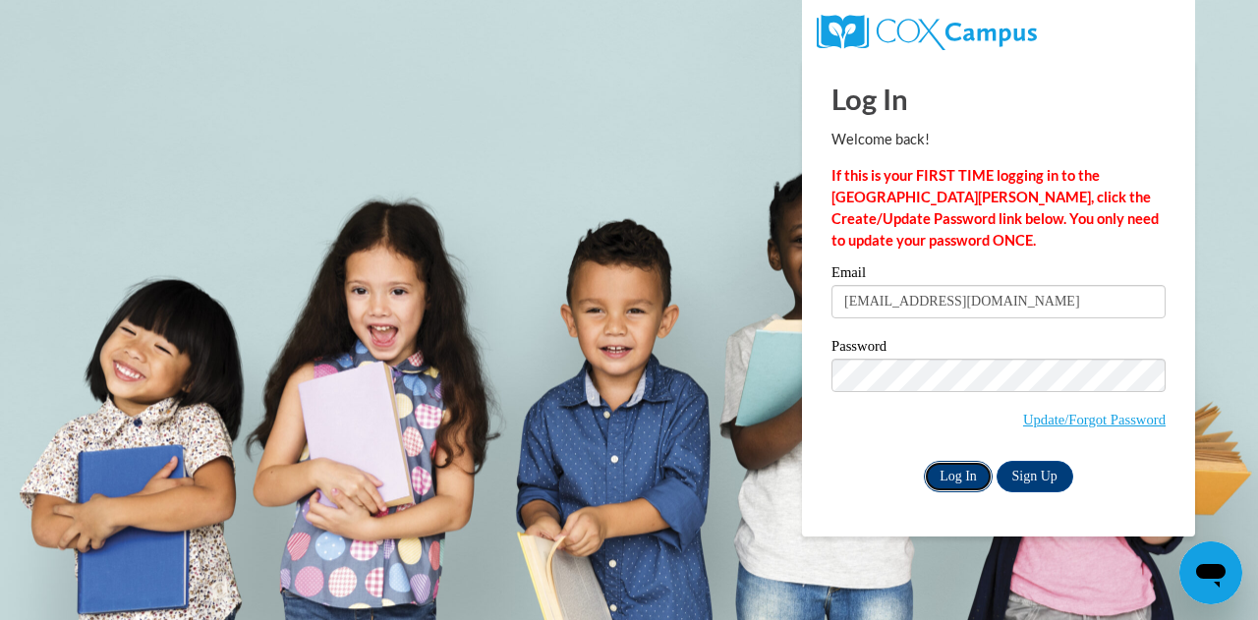
click at [958, 482] on input "Log In" at bounding box center [958, 476] width 69 height 31
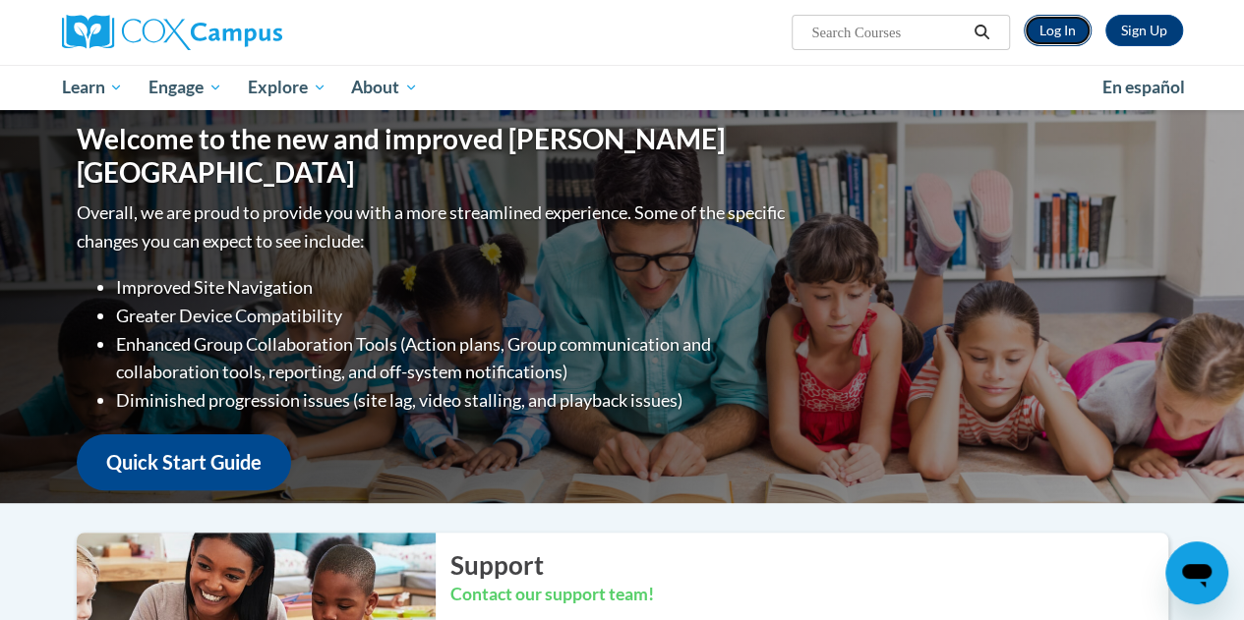
click at [1062, 29] on link "Log In" at bounding box center [1057, 30] width 68 height 31
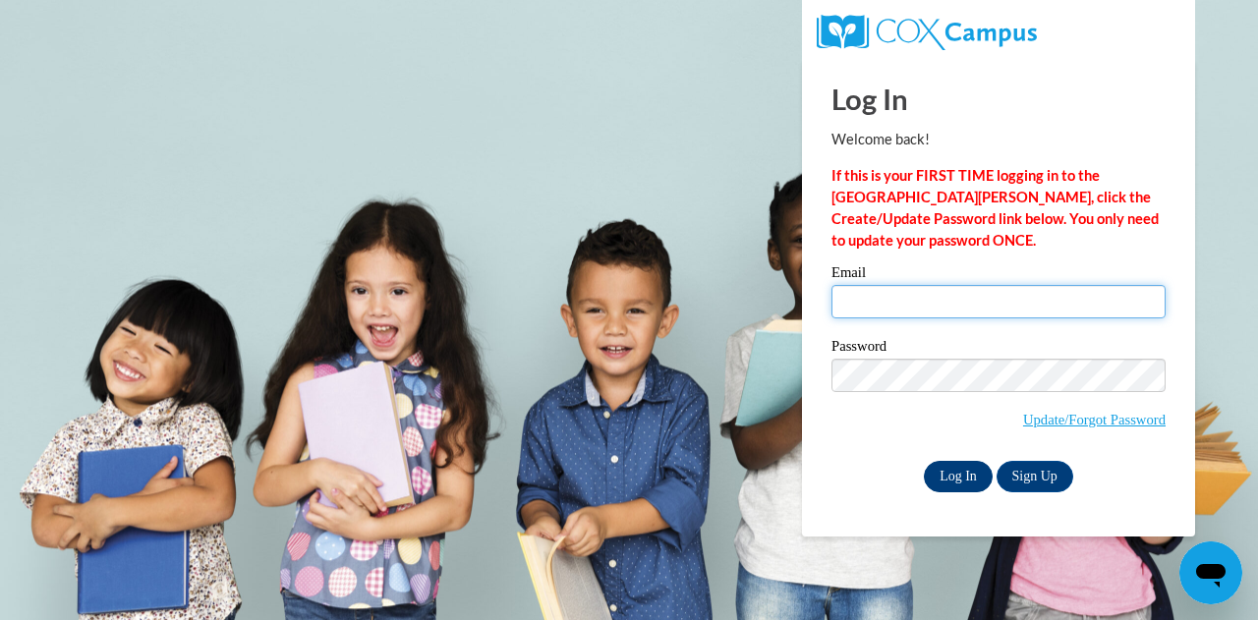
type input "hperez@pentacc.org"
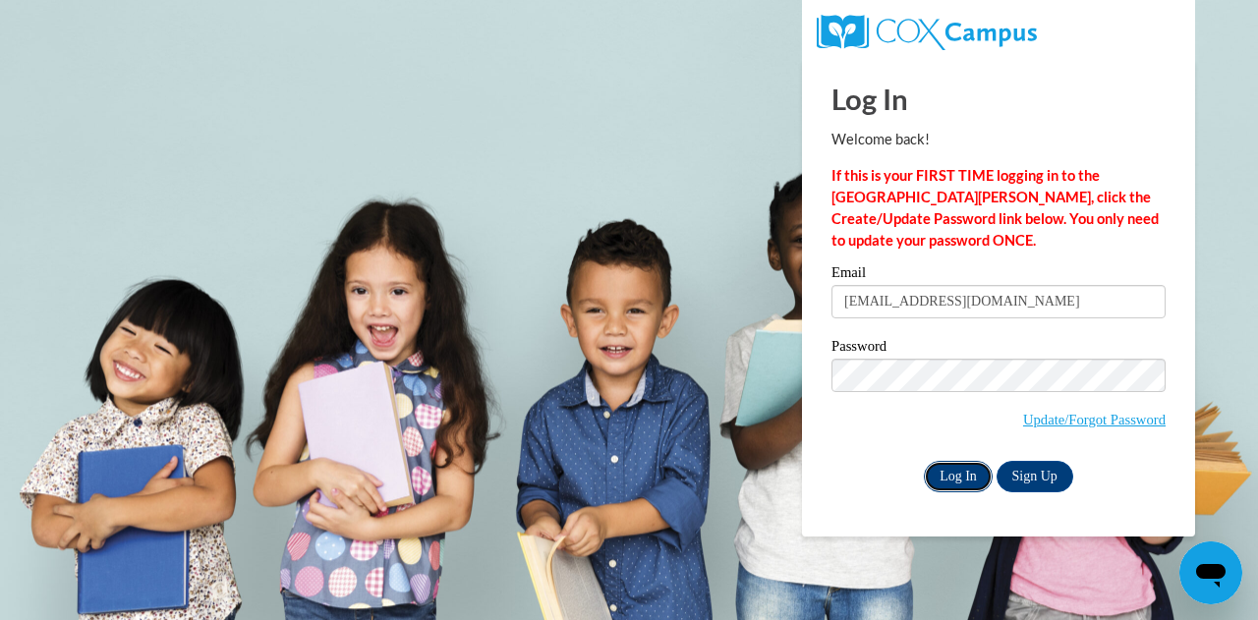
click at [965, 485] on input "Log In" at bounding box center [958, 476] width 69 height 31
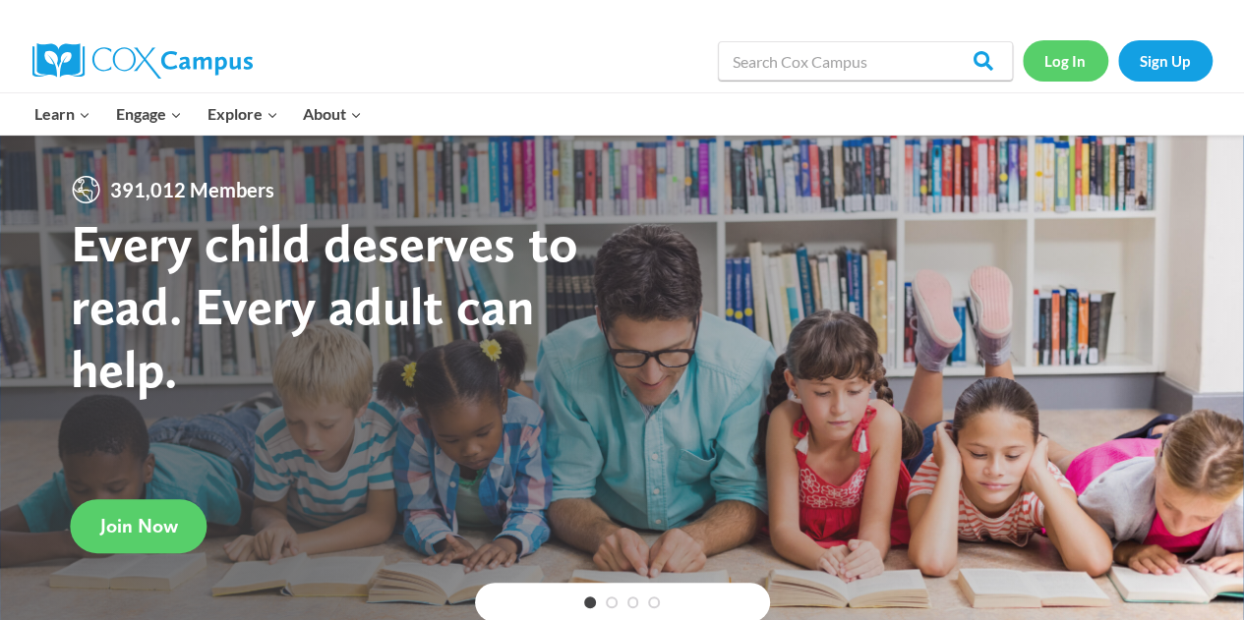
click at [1069, 61] on link "Log In" at bounding box center [1065, 60] width 86 height 40
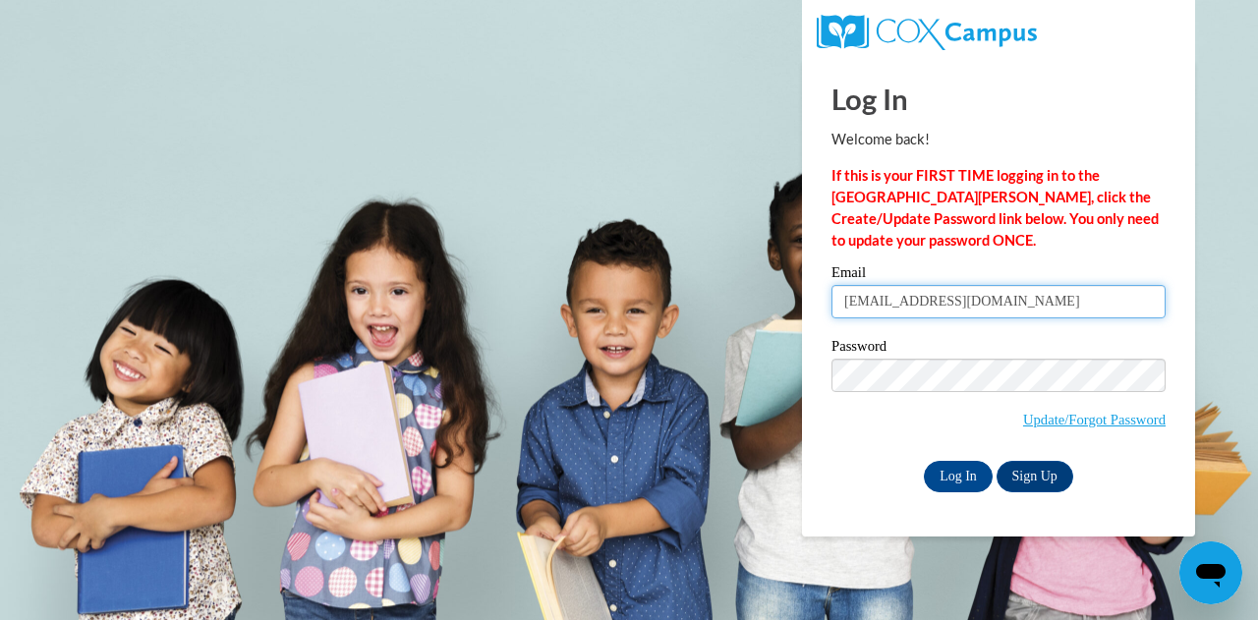
drag, startPoint x: 0, startPoint y: 0, endPoint x: 896, endPoint y: 302, distance: 945.1
click at [896, 302] on input "[EMAIL_ADDRESS][DOMAIN_NAME]" at bounding box center [999, 301] width 334 height 33
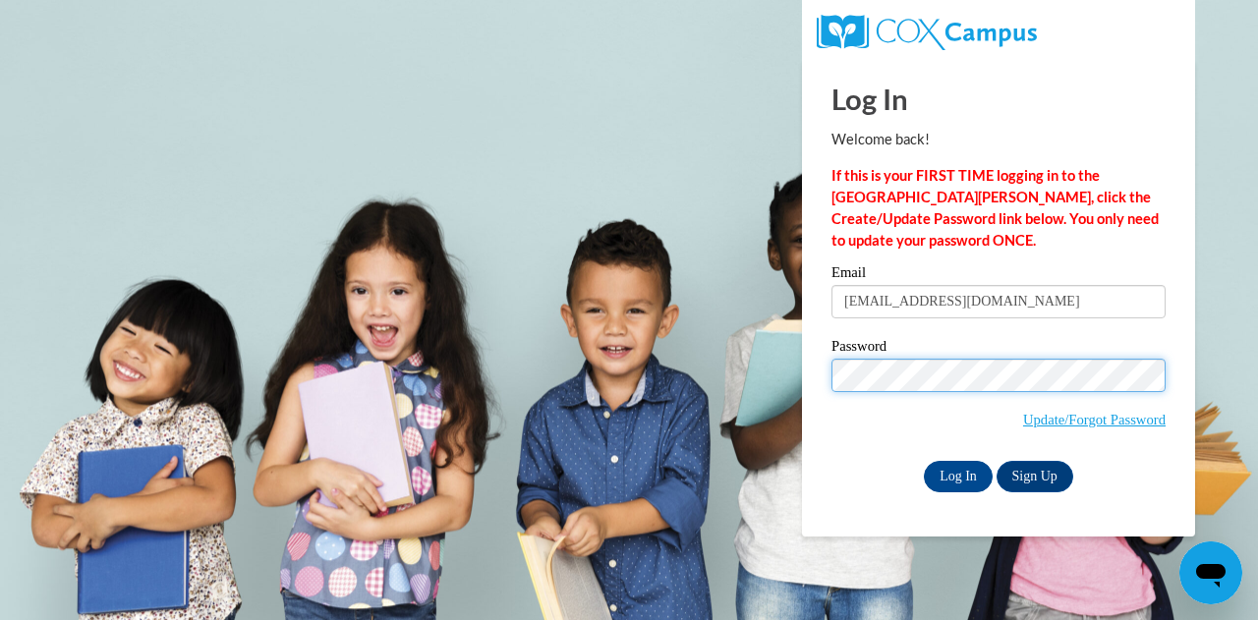
click at [924, 461] on input "Log In" at bounding box center [958, 476] width 69 height 31
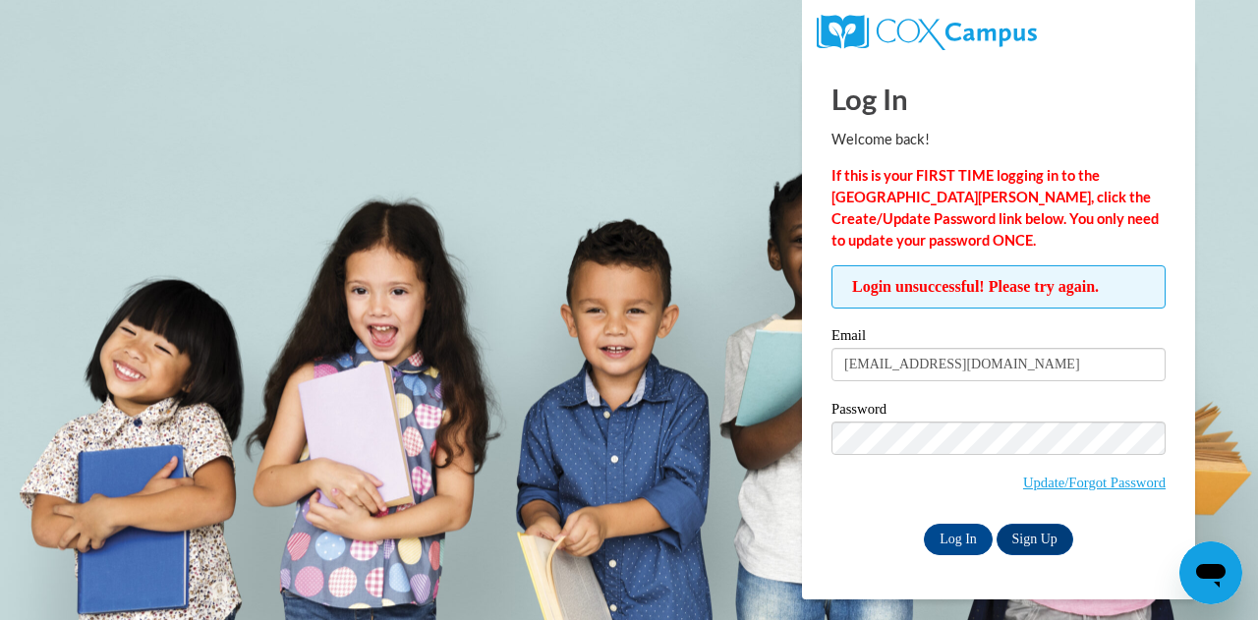
click at [512, 396] on body "Log In Welcome back! If this is your FIRST TIME logging in to the [GEOGRAPHIC_D…" at bounding box center [629, 310] width 1258 height 620
click at [1233, 587] on div "Open messaging window" at bounding box center [1211, 573] width 59 height 59
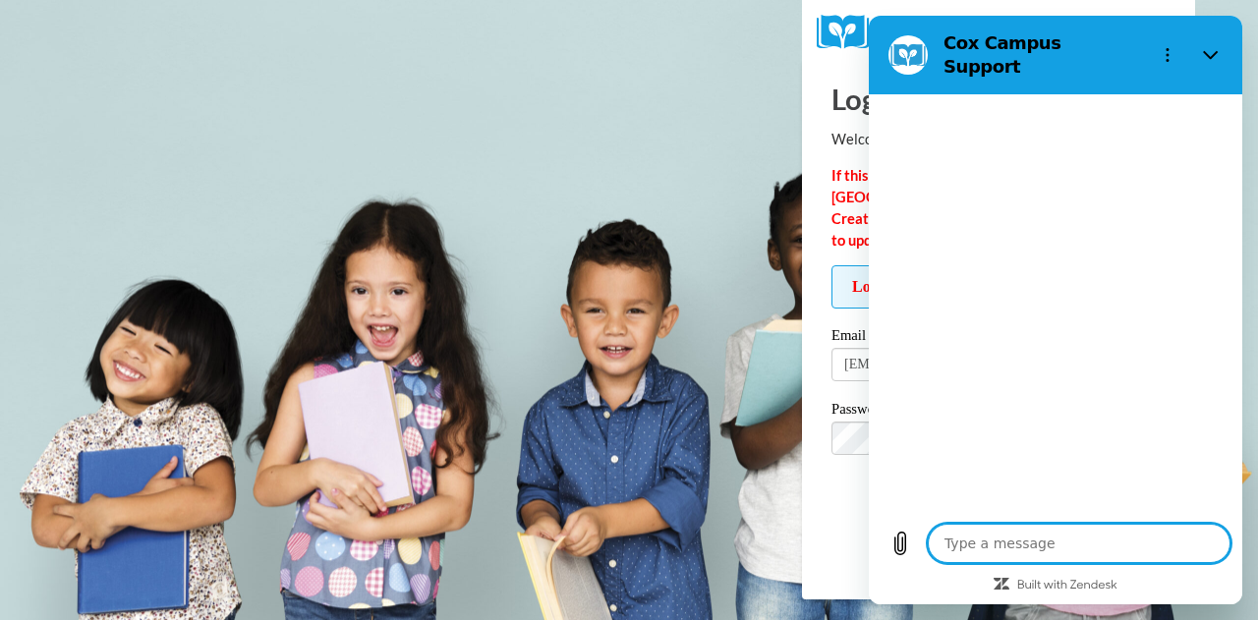
type textarea "x"
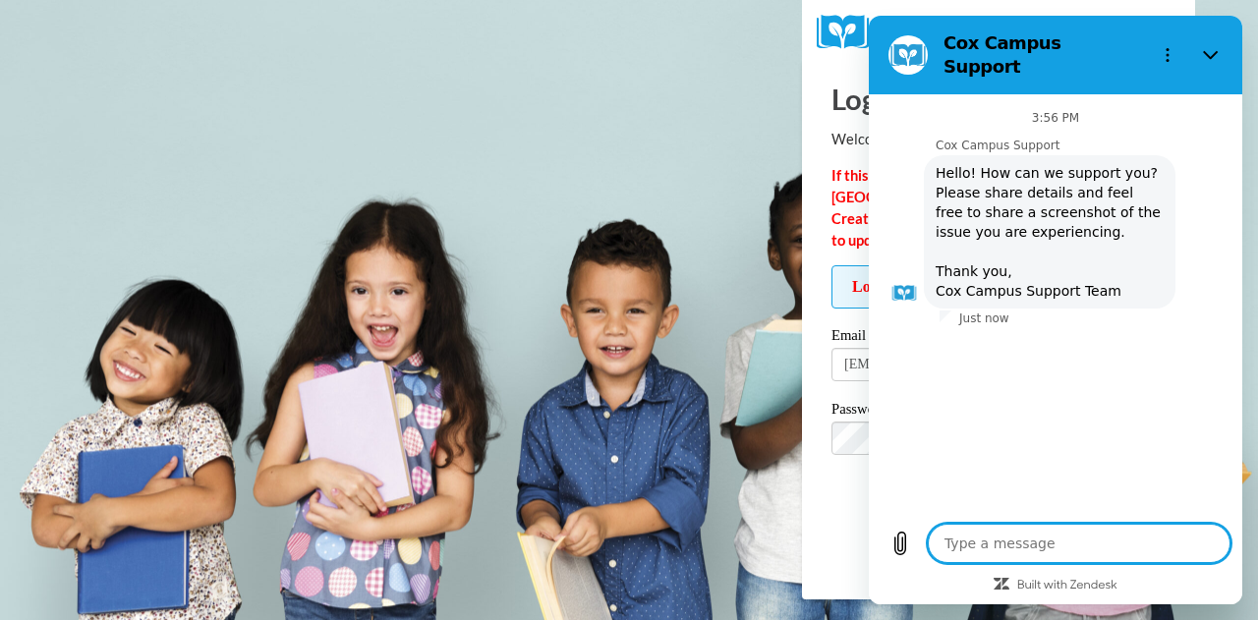
type textarea "n"
type textarea "x"
type textarea "no"
type textarea "x"
type textarea "no"
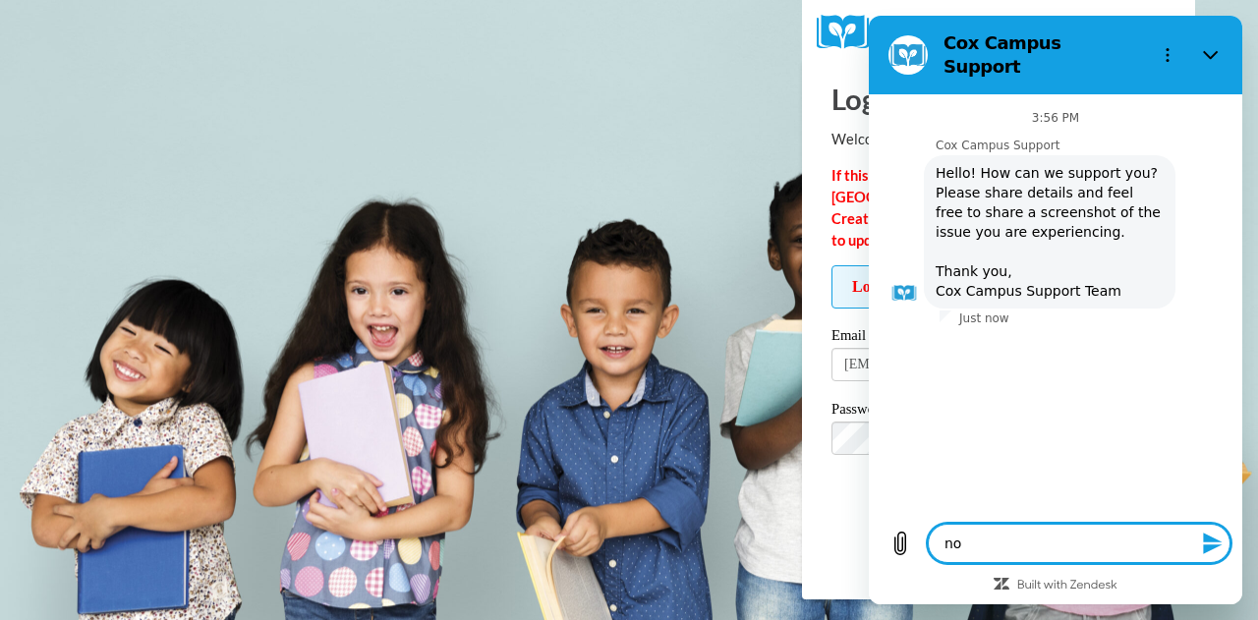
type textarea "x"
type textarea "no a"
type textarea "x"
type textarea "no al"
type textarea "x"
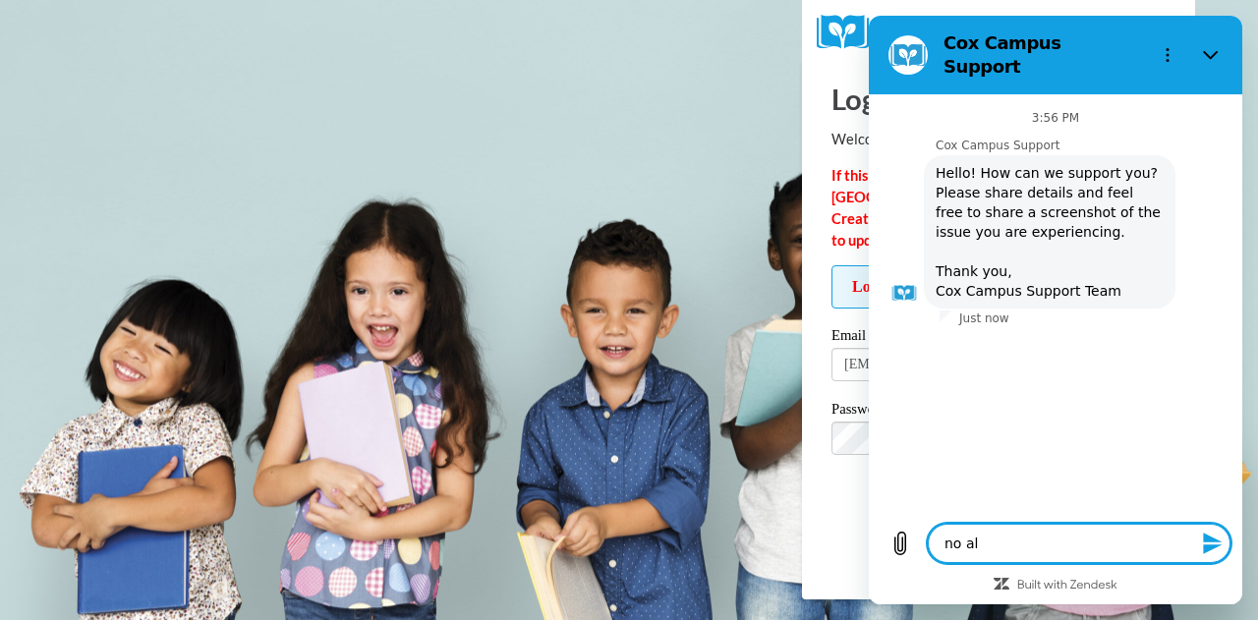
type textarea "no all"
type textarea "x"
type textarea "no allo"
type textarea "x"
type textarea "no allow"
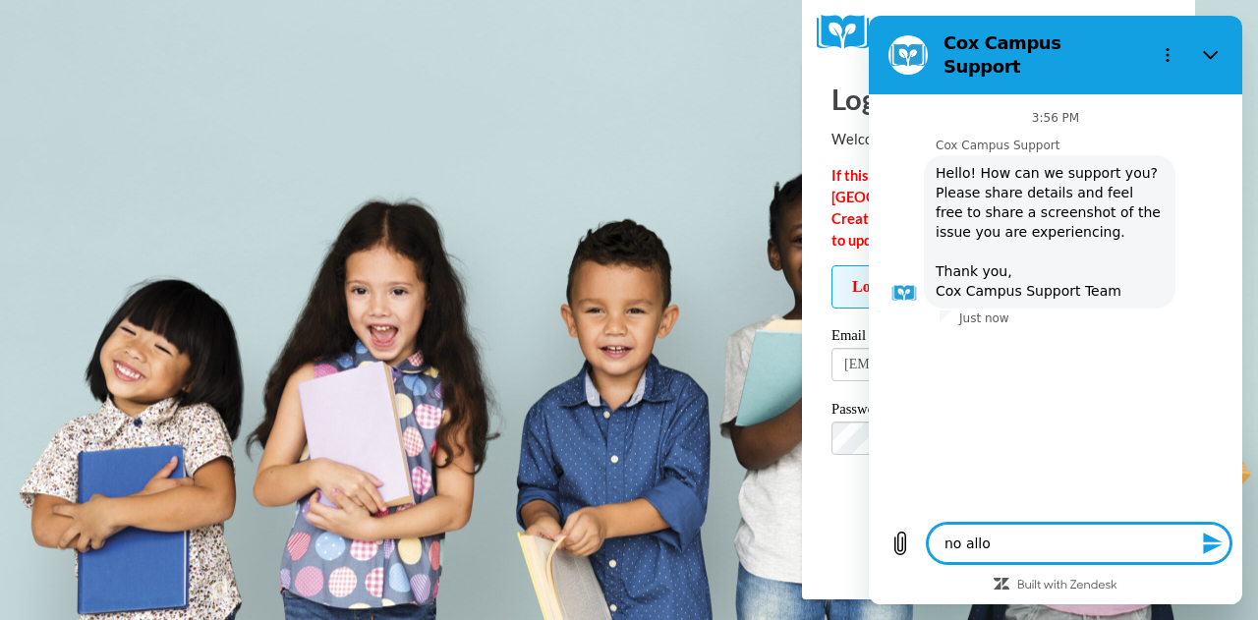
type textarea "x"
type textarea "no allowi"
type textarea "x"
type textarea "no allowin"
type textarea "x"
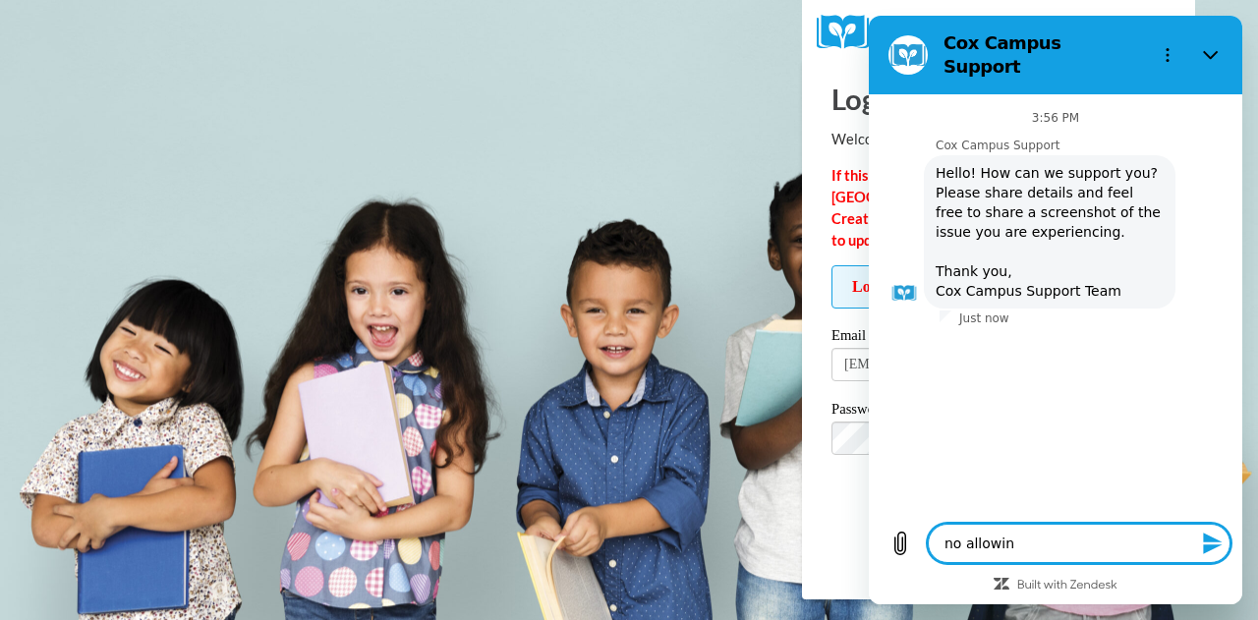
type textarea "no allowing"
type textarea "x"
type textarea "no allowing"
type textarea "x"
type textarea "no allowing m"
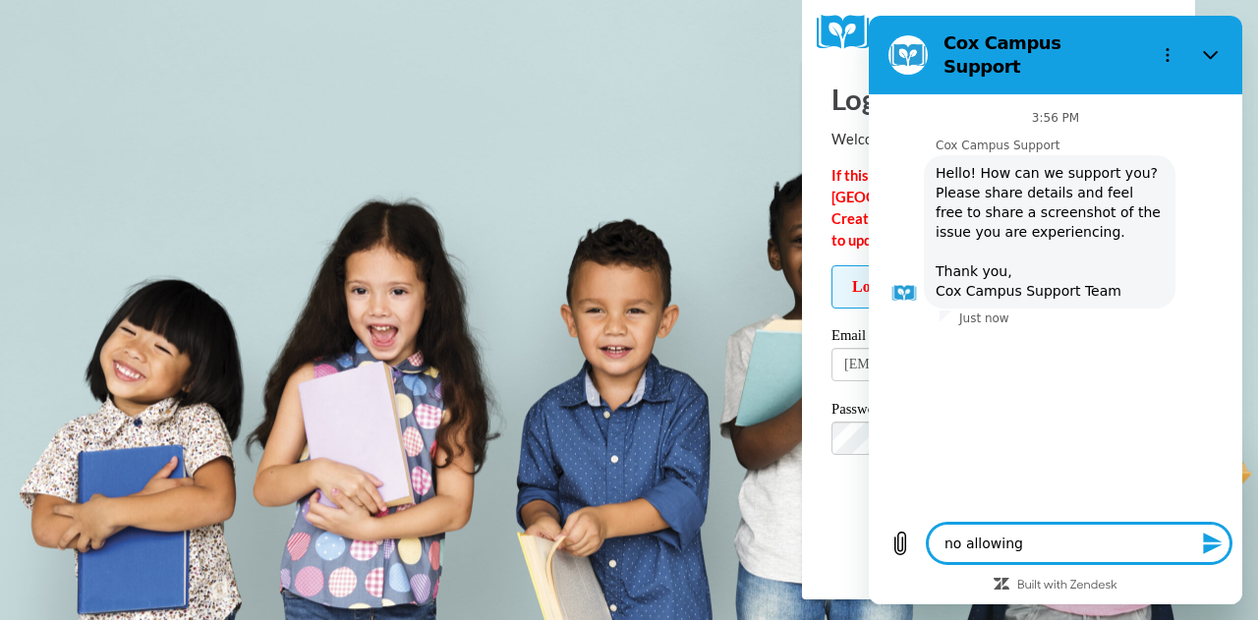
type textarea "x"
type textarea "no allowing me"
type textarea "x"
type textarea "no allowing me"
type textarea "x"
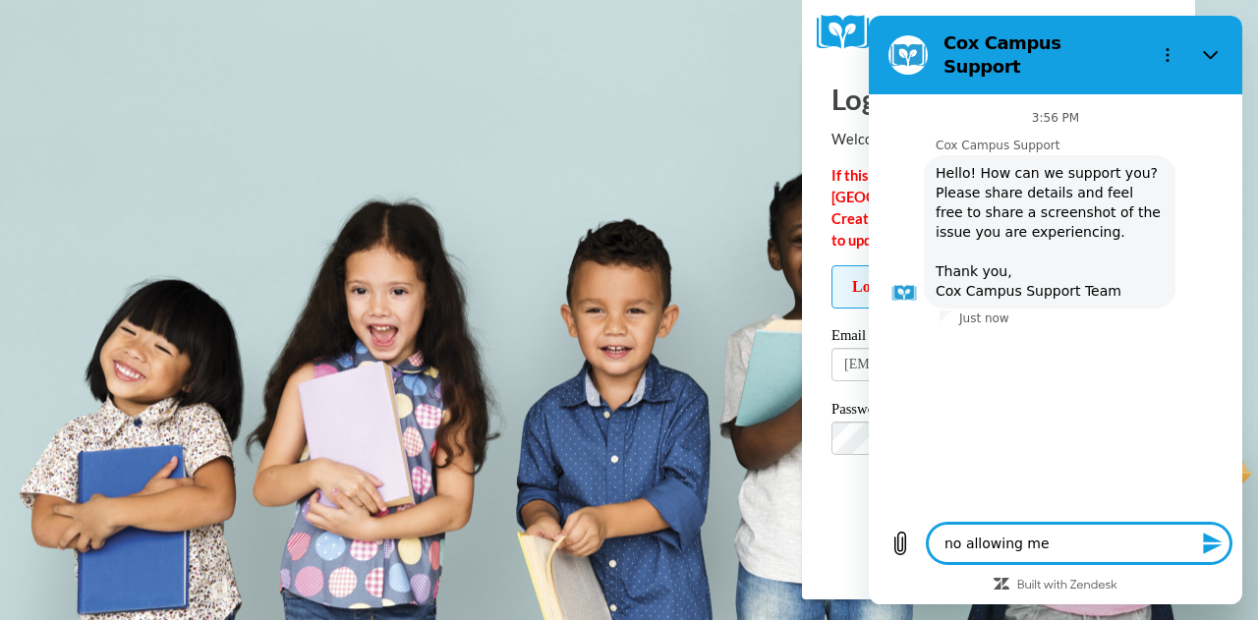
type textarea "no allowing me t"
type textarea "x"
type textarea "no allowing me to"
type textarea "x"
type textarea "no allowing me to"
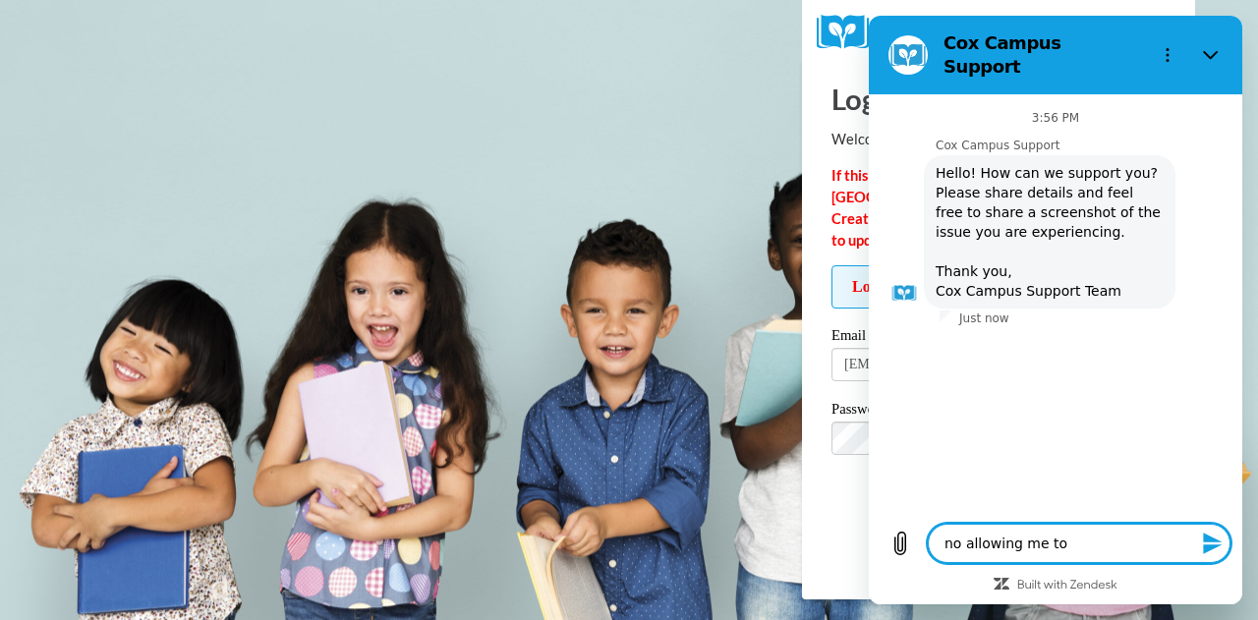
type textarea "x"
type textarea "no allowing me to l"
type textarea "x"
type textarea "no allowing me to lo"
type textarea "x"
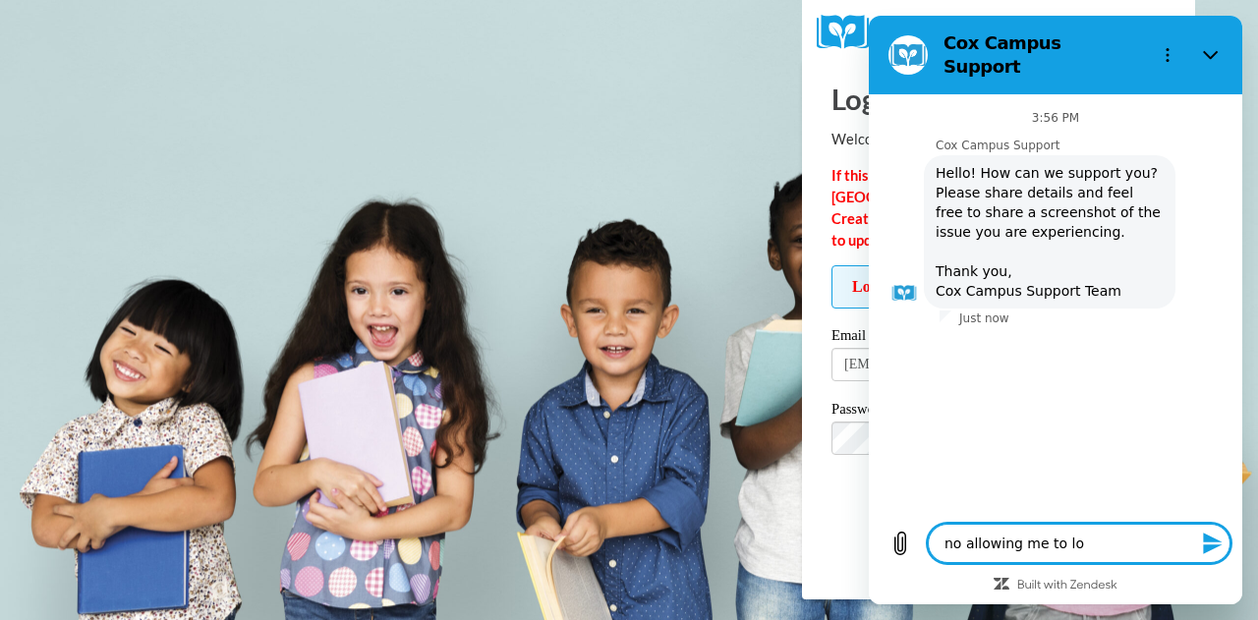
type textarea "no allowing me to log"
type textarea "x"
type textarea "no allowing me to log"
type textarea "x"
type textarea "no allowing me to log i"
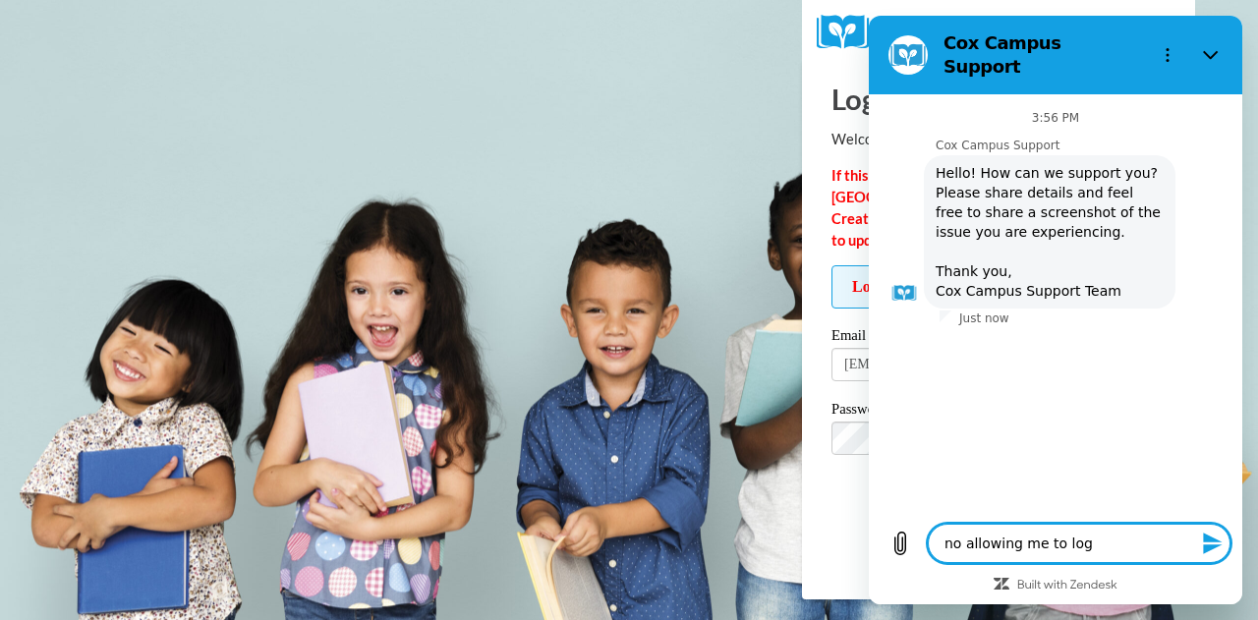
type textarea "x"
type textarea "no allowing me to log in"
type textarea "x"
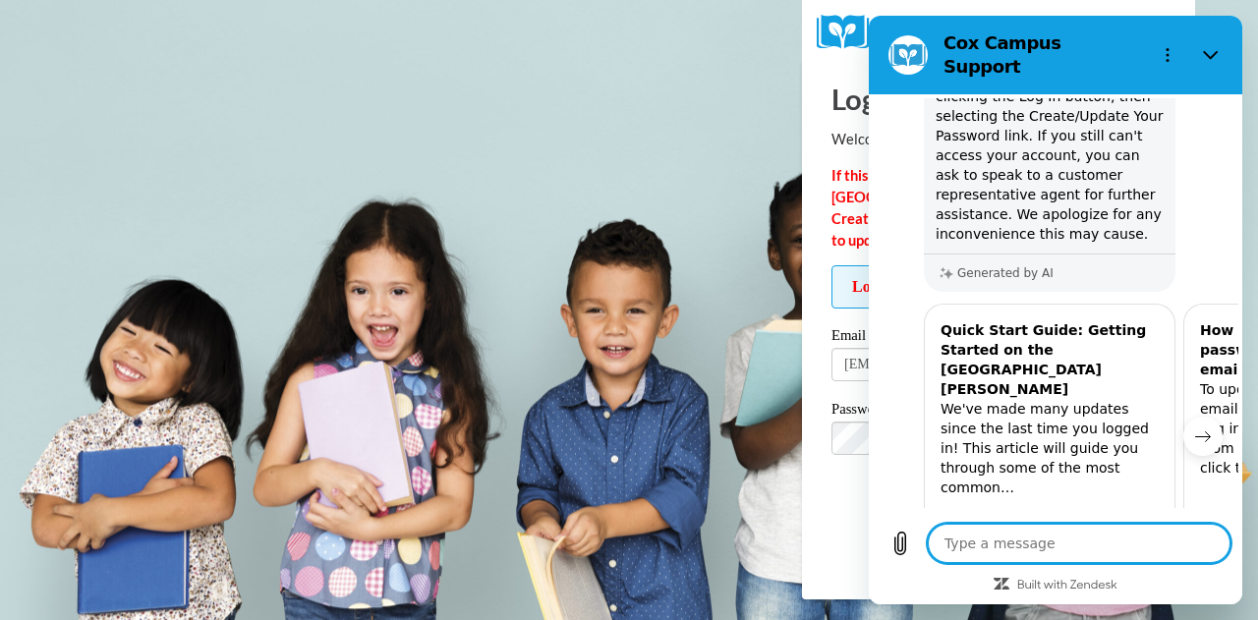
scroll to position [352, 0]
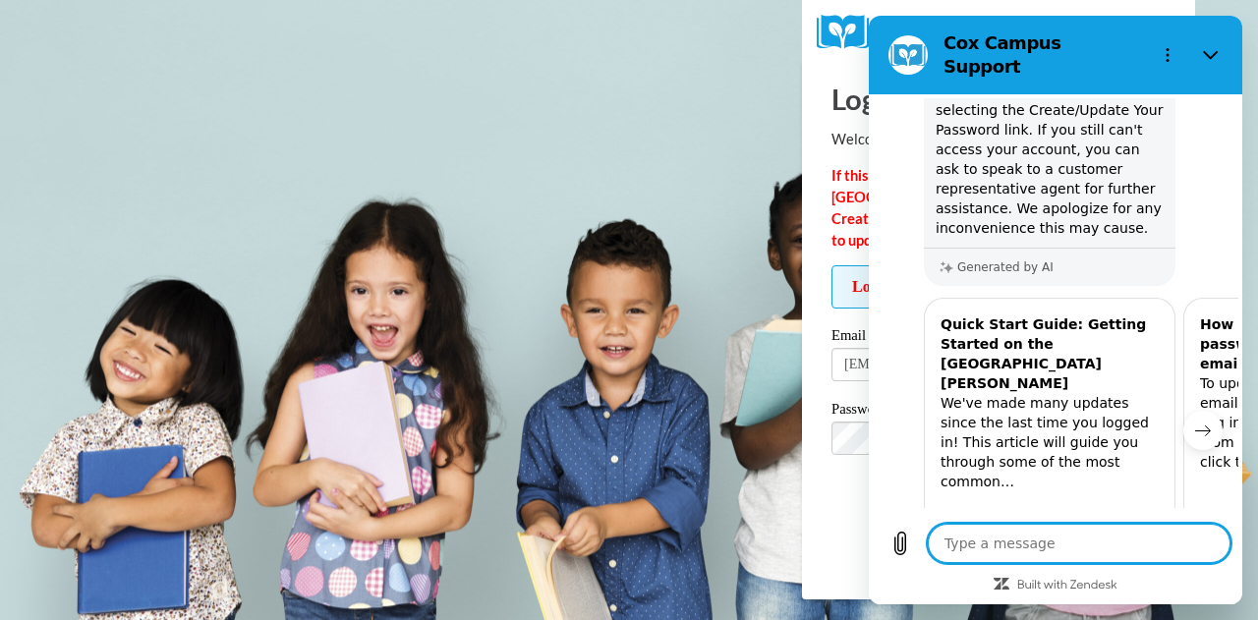
type textarea "x"
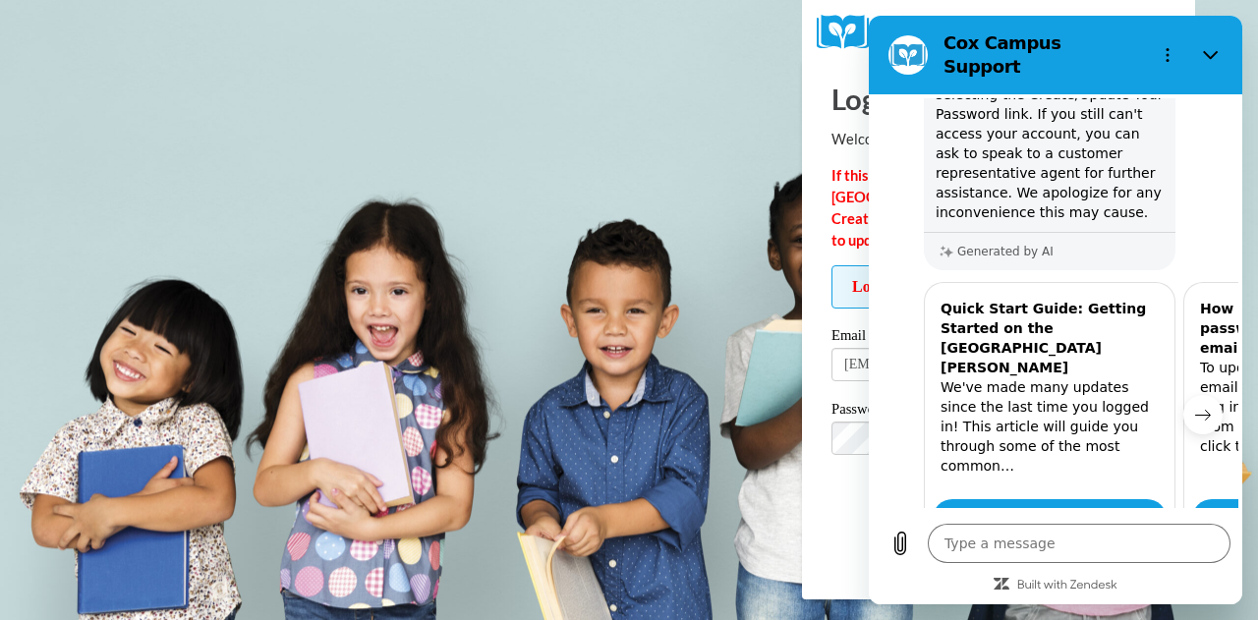
scroll to position [362, 0]
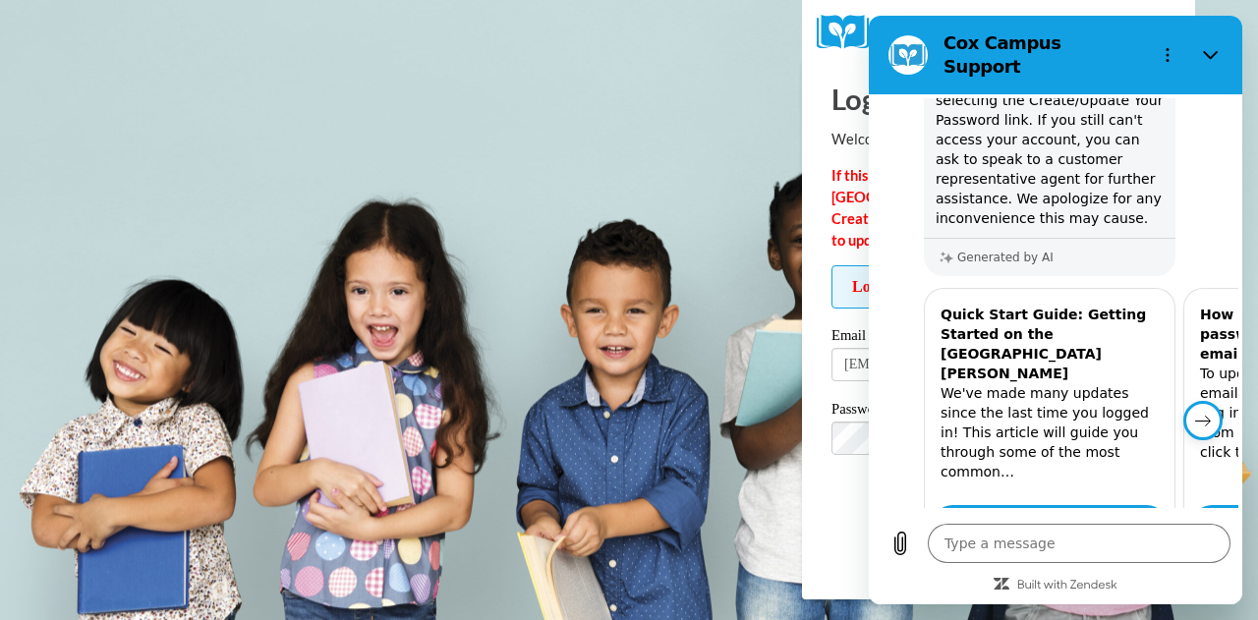
click at [1195, 413] on icon "Next item" at bounding box center [1203, 421] width 16 height 16
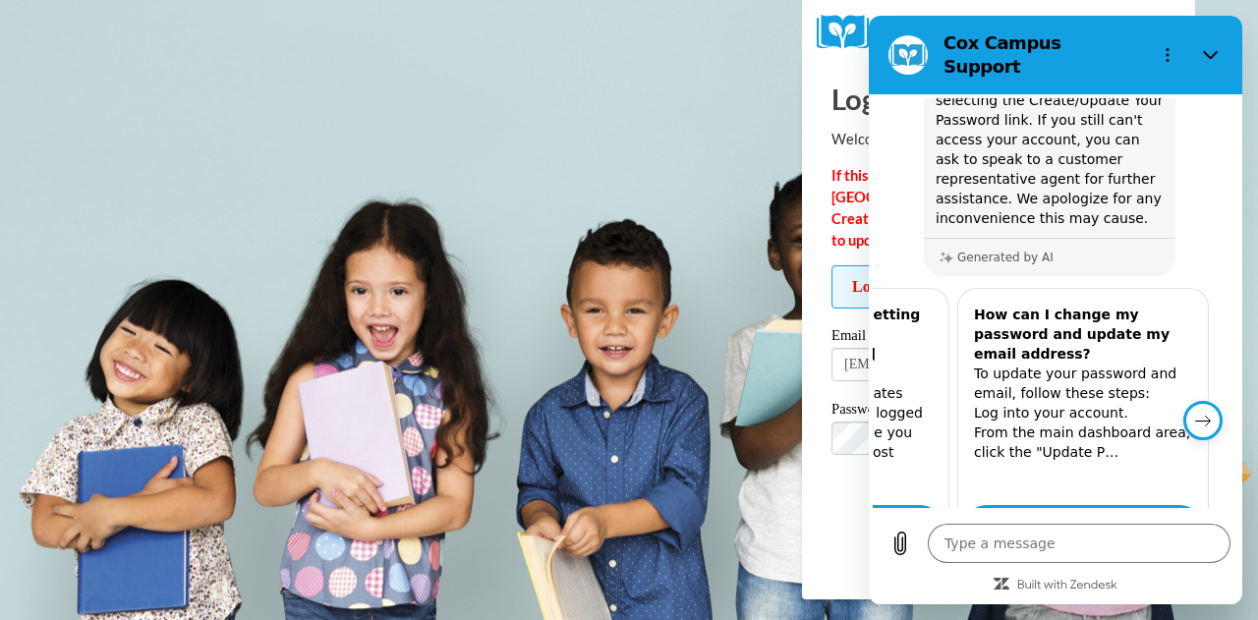
scroll to position [0, 233]
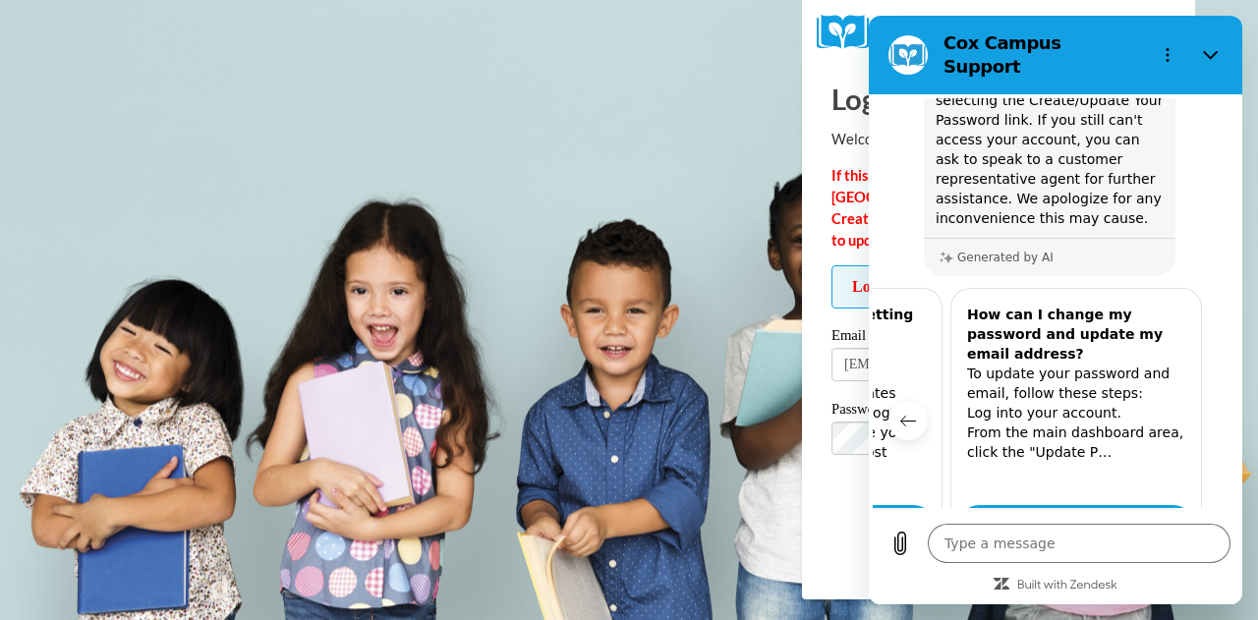
click at [1210, 379] on div at bounding box center [1233, 420] width 46 height 265
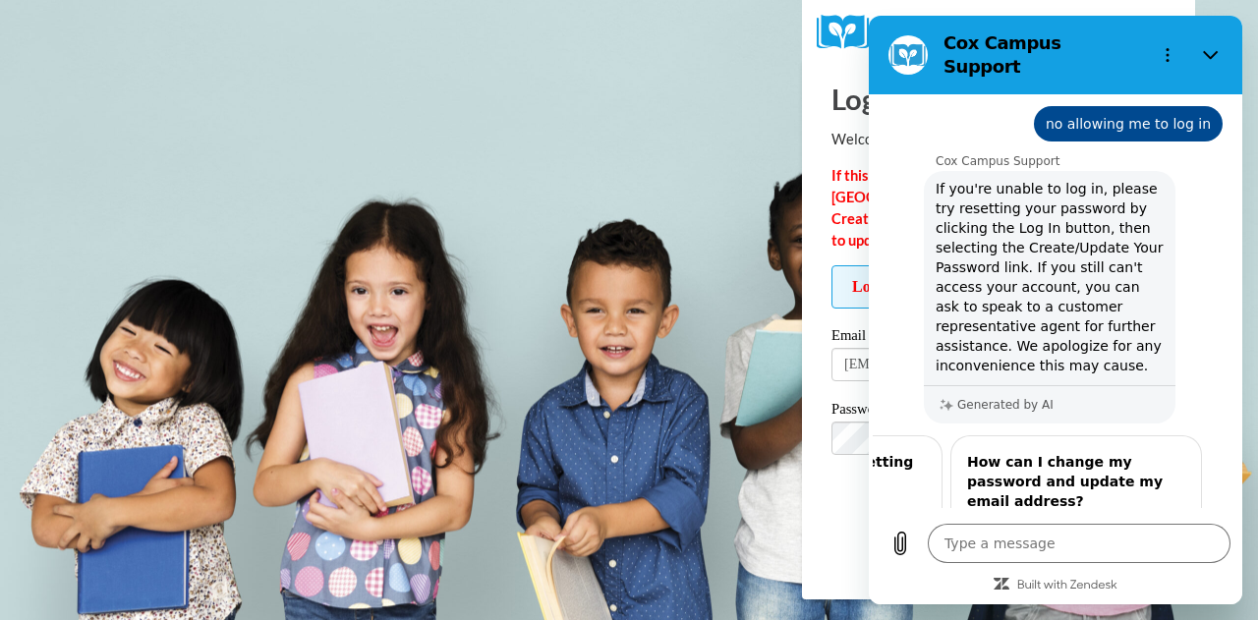
scroll to position [204, 0]
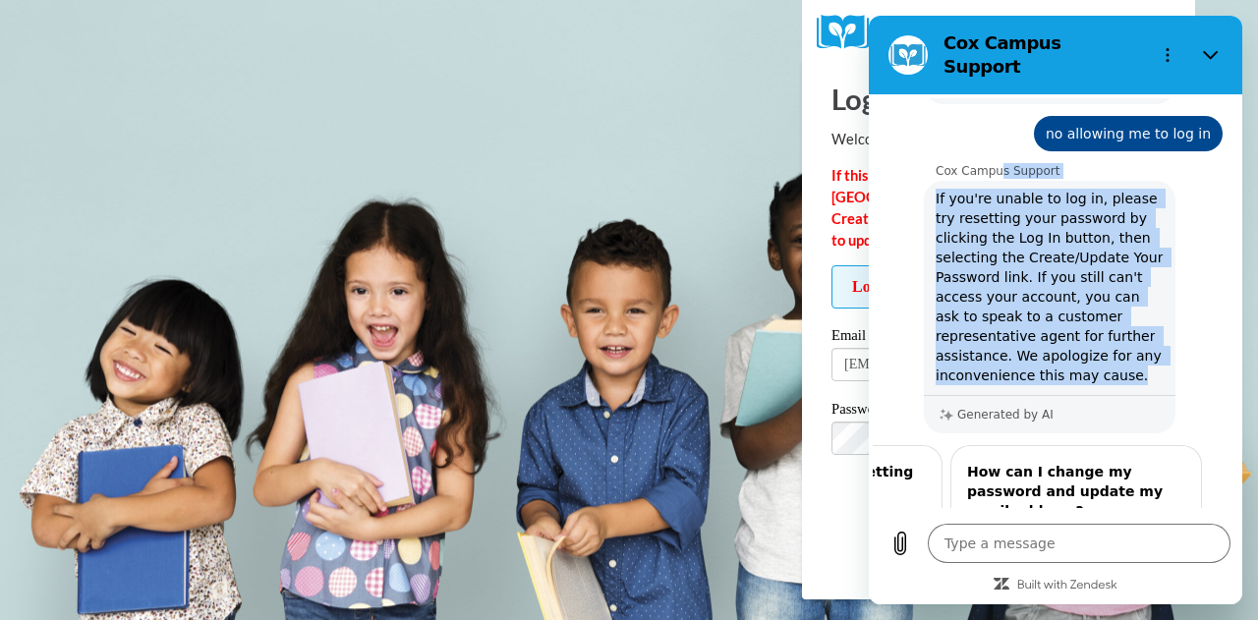
drag, startPoint x: 1127, startPoint y: 357, endPoint x: 994, endPoint y: 161, distance: 236.4
click at [994, 163] on div "[PERSON_NAME] Campus Support [PERSON_NAME] Campus Support says: If you're unabl…" at bounding box center [1064, 298] width 350 height 270
click at [994, 163] on p "Cox Campus Support" at bounding box center [1087, 171] width 303 height 16
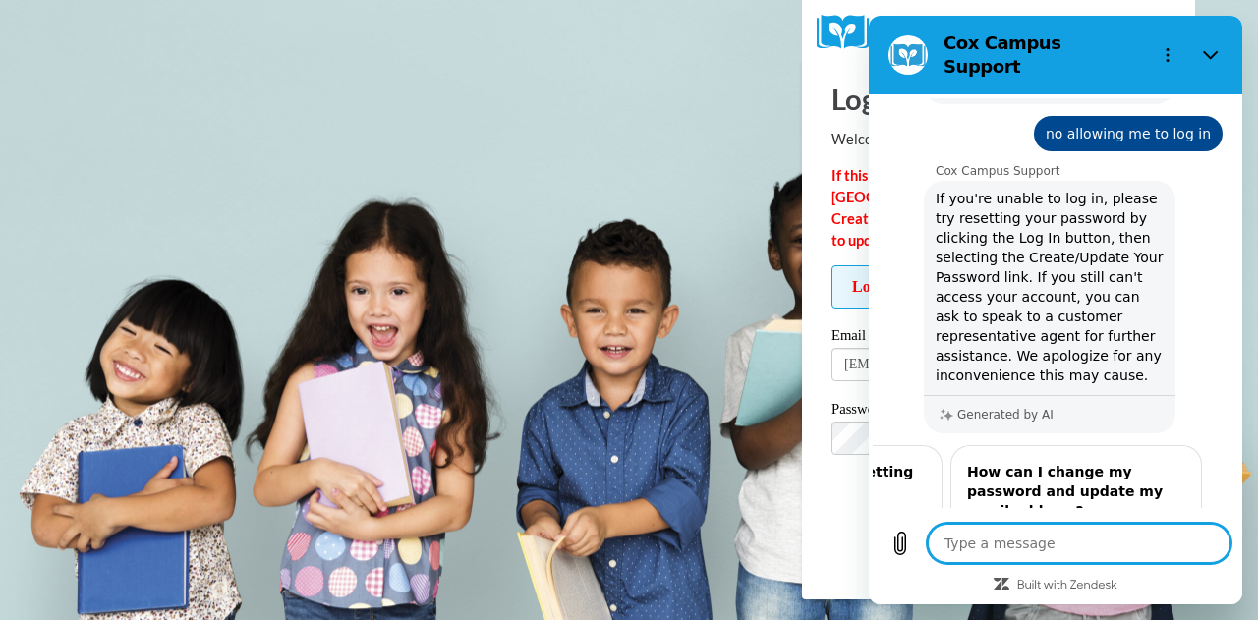
click at [1065, 528] on textarea at bounding box center [1079, 543] width 303 height 39
type textarea "s"
type textarea "x"
type textarea "sp"
type textarea "x"
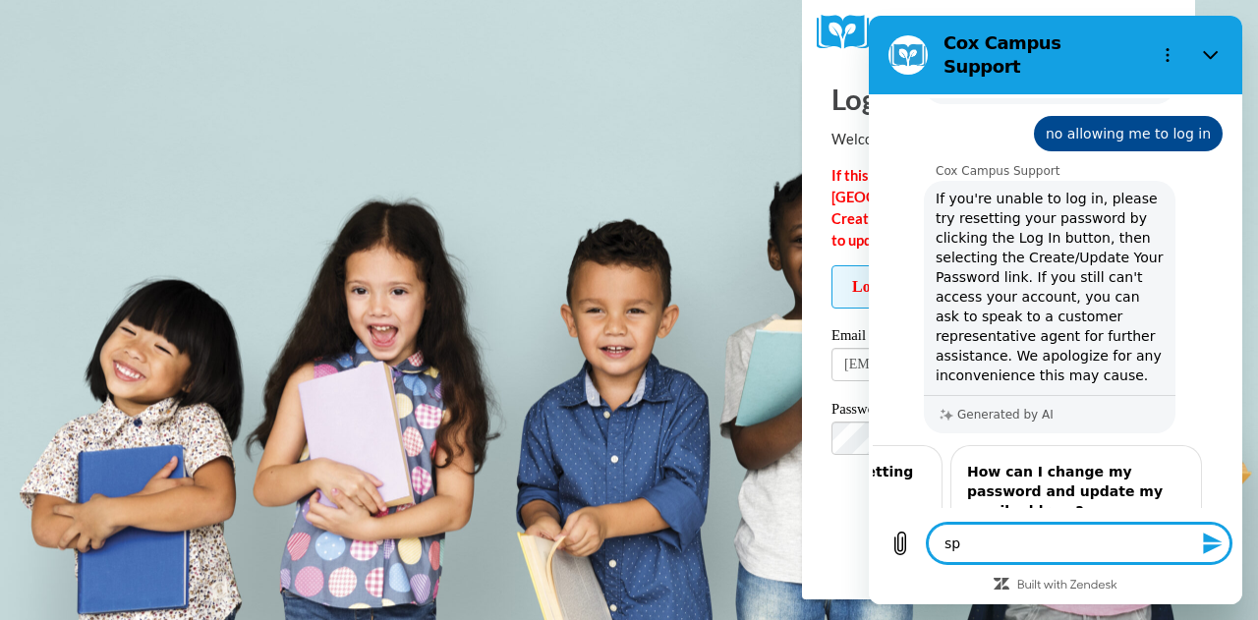
type textarea "spe"
type textarea "x"
type textarea "spea"
type textarea "x"
type textarea "speak"
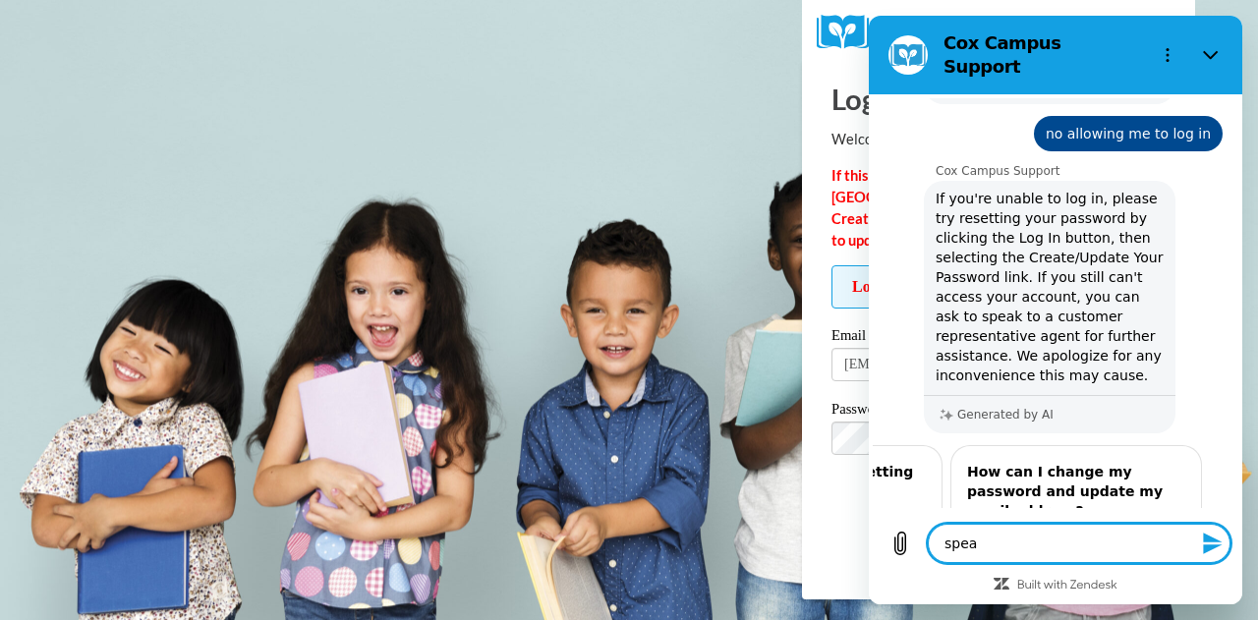
type textarea "x"
type textarea "speak"
type textarea "x"
type textarea "speak t"
type textarea "x"
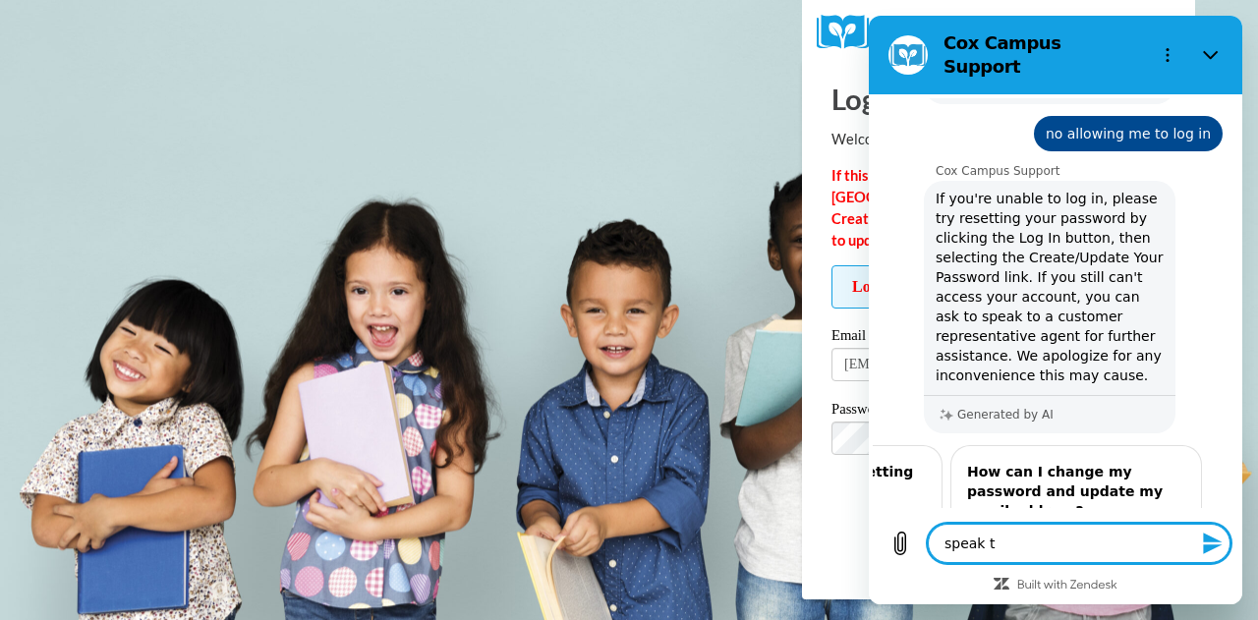
type textarea "speak to"
type textarea "x"
type textarea "speak to"
type textarea "x"
type textarea "speak to a"
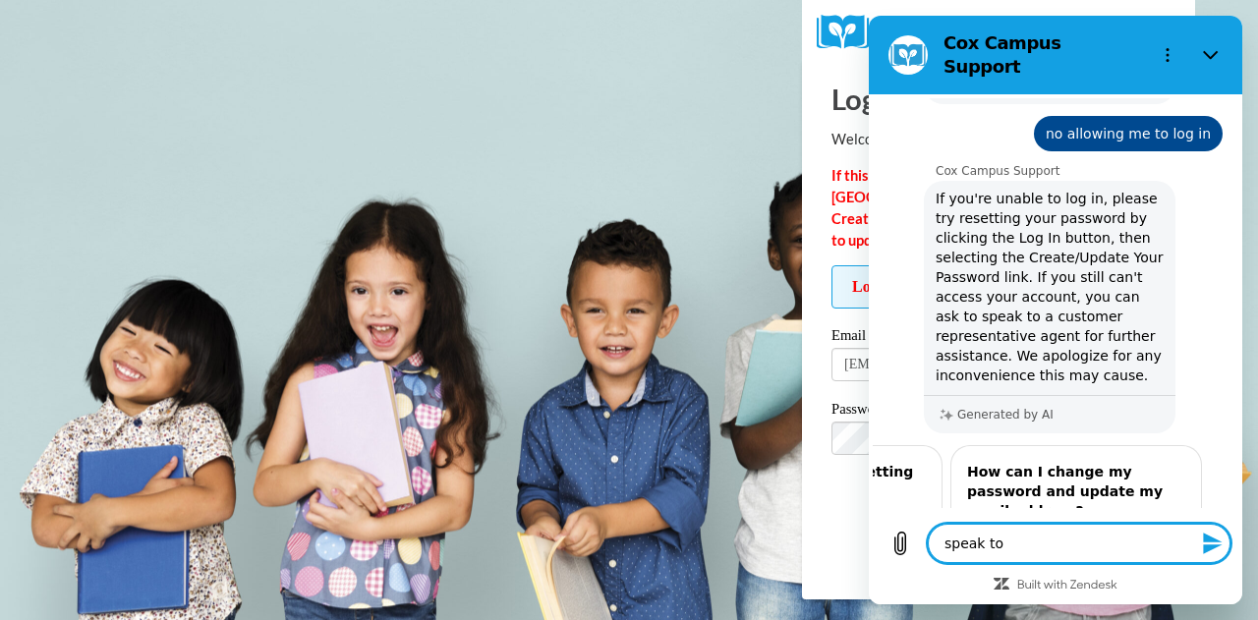
type textarea "x"
type textarea "speak to ag"
type textarea "x"
type textarea "speak to age"
type textarea "x"
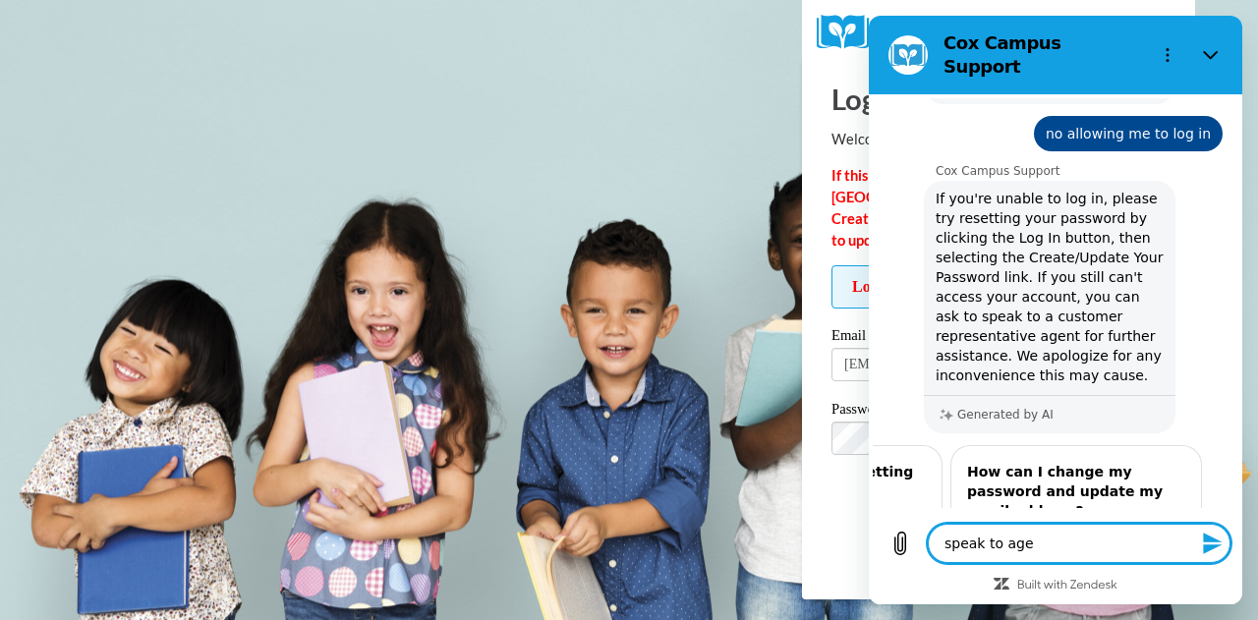
type textarea "speak to agen"
type textarea "x"
type textarea "speak to agent"
type textarea "x"
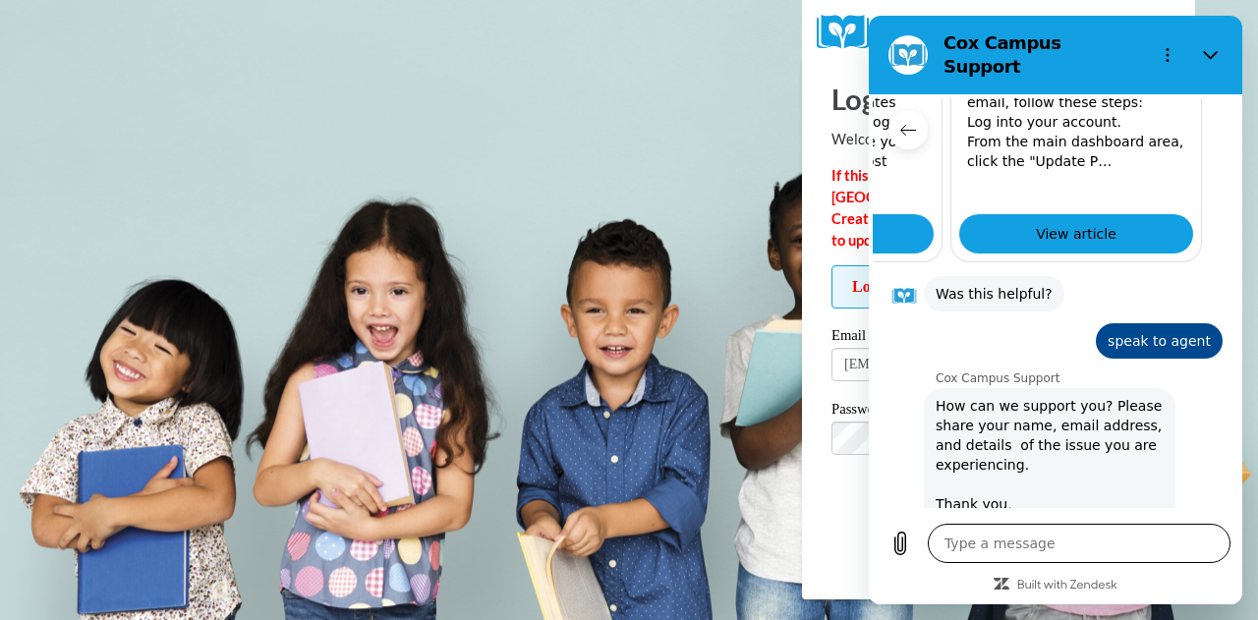
type textarea "x"
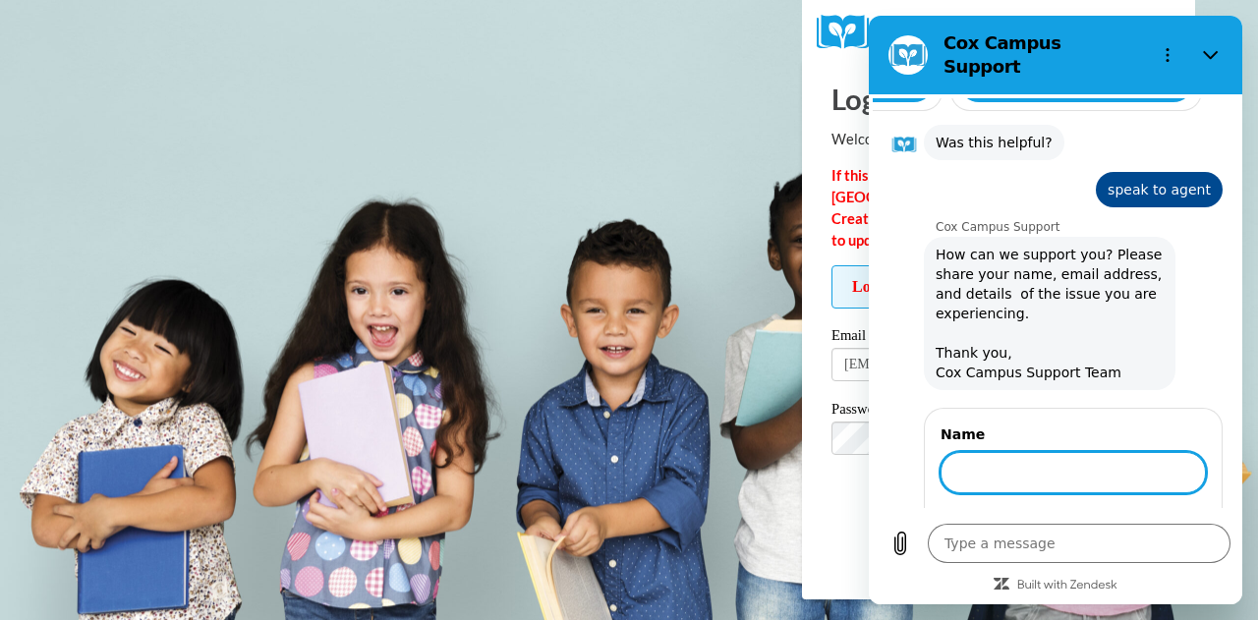
scroll to position [802, 0]
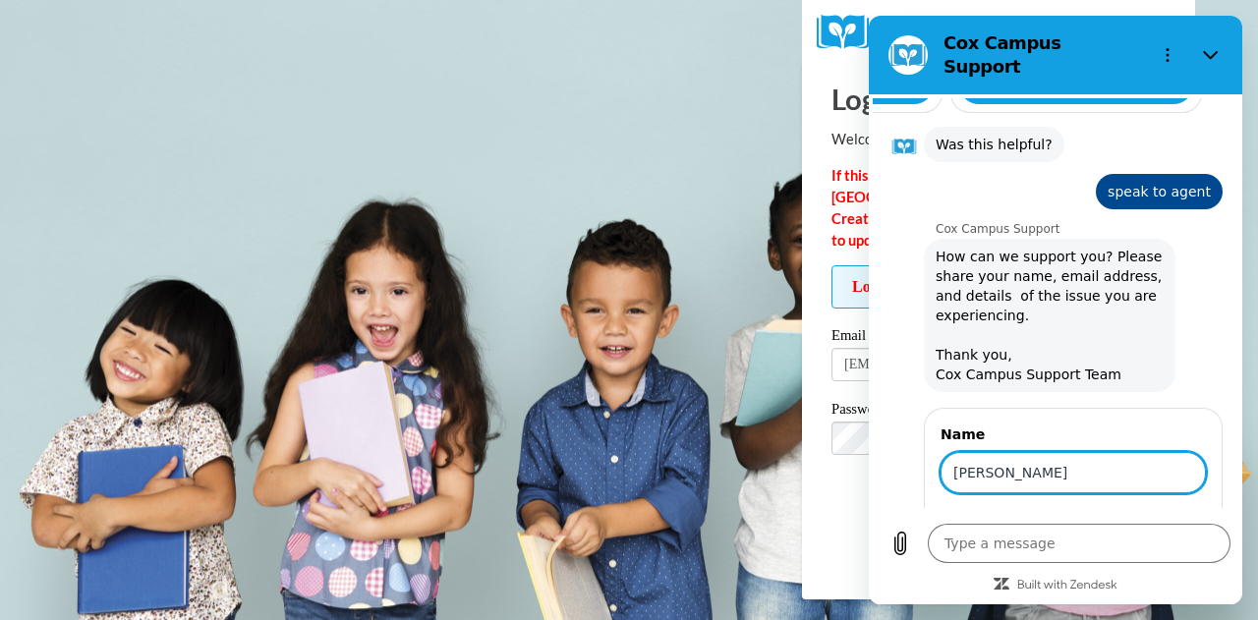
type input "[PERSON_NAME]"
click at [1132, 509] on div "1 of 2 Next" at bounding box center [1073, 528] width 265 height 39
click at [1160, 517] on span "Next" at bounding box center [1173, 529] width 32 height 24
type textarea "x"
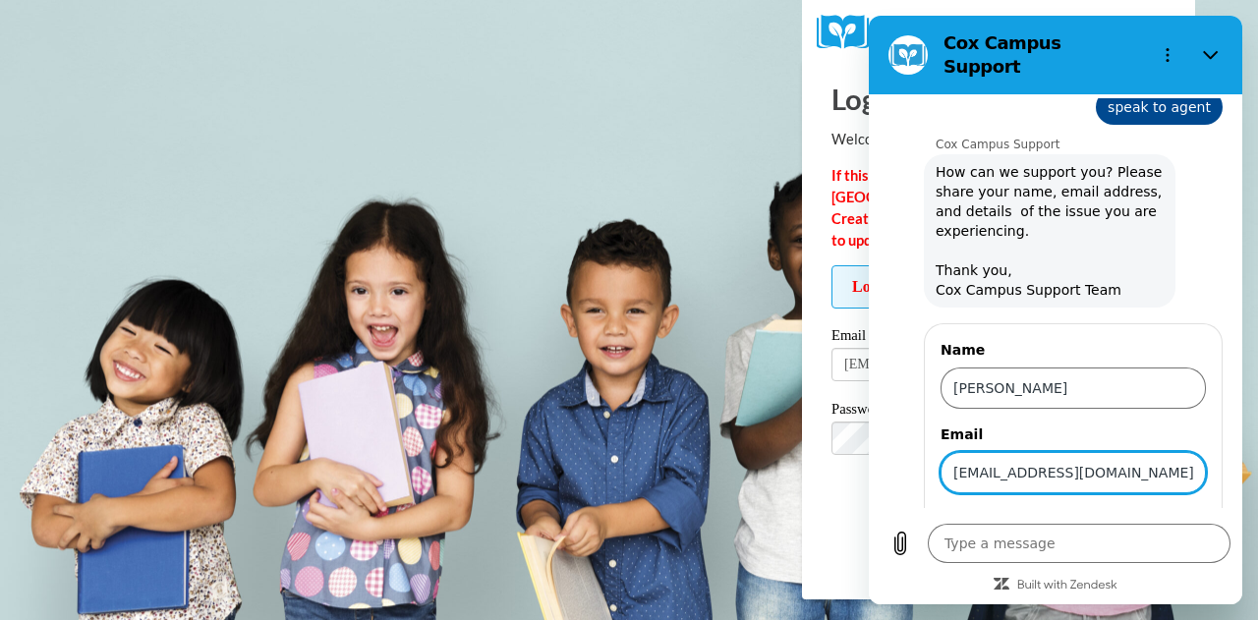
type input "[EMAIL_ADDRESS][DOMAIN_NAME]"
click at [1138, 509] on button "Send" at bounding box center [1172, 528] width 68 height 39
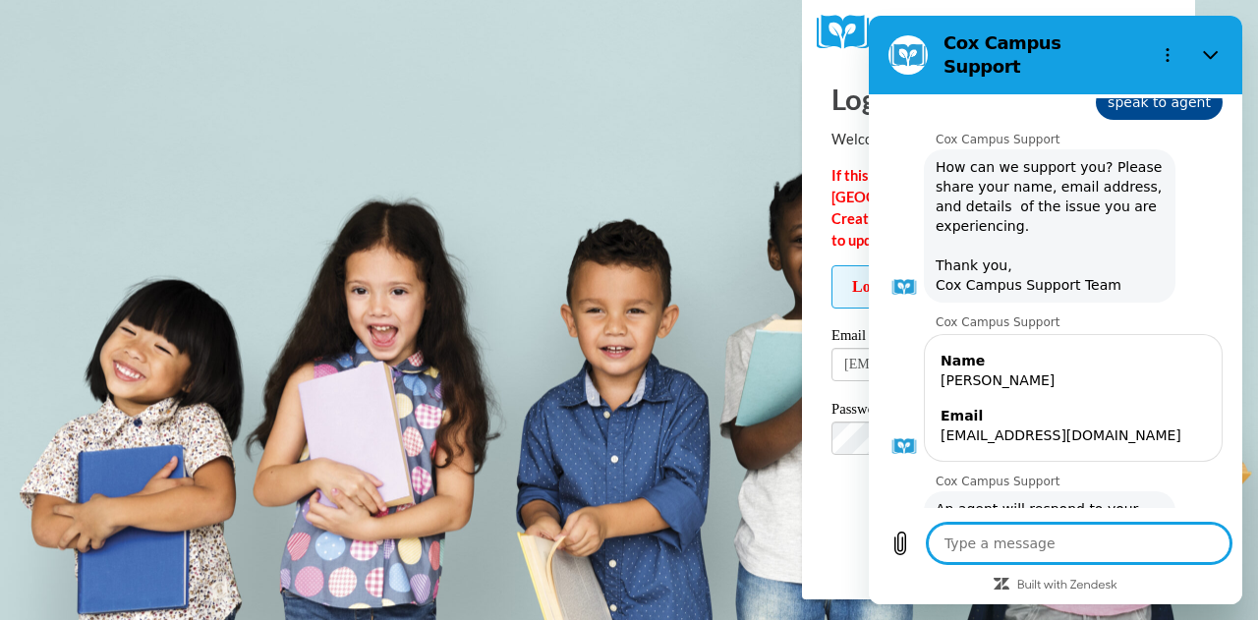
scroll to position [896, 0]
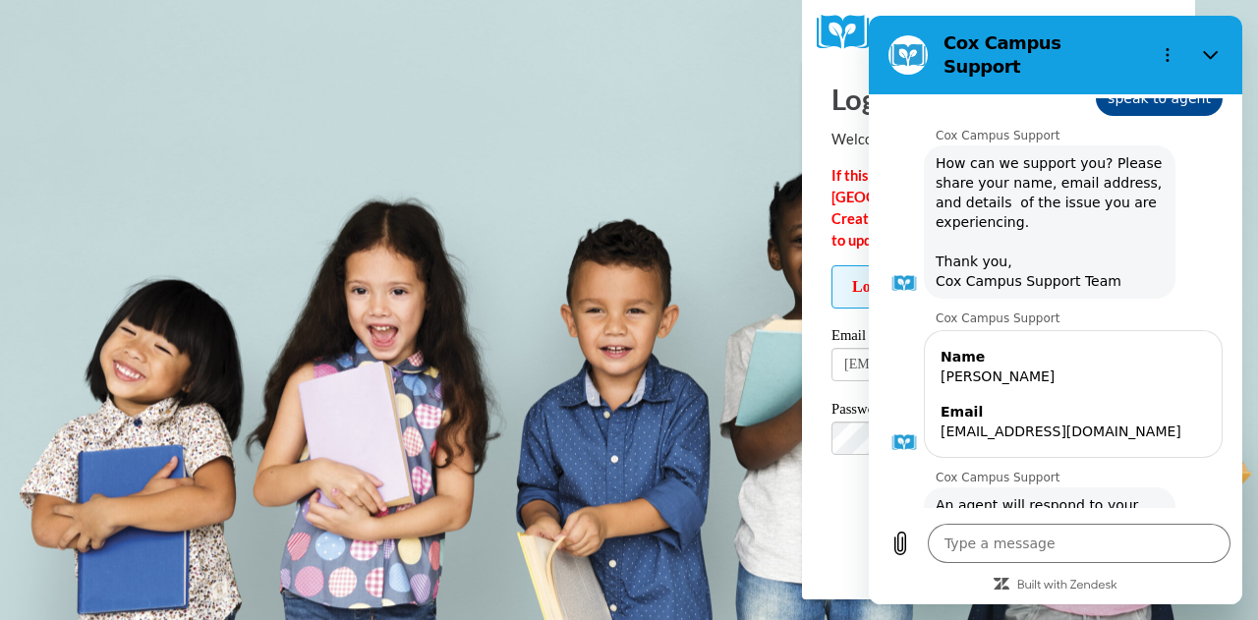
type textarea "x"
click at [661, 403] on body "Log In Welcome back! If this is your FIRST TIME logging in to the [GEOGRAPHIC_D…" at bounding box center [629, 310] width 1258 height 620
